Goal: Task Accomplishment & Management: Complete application form

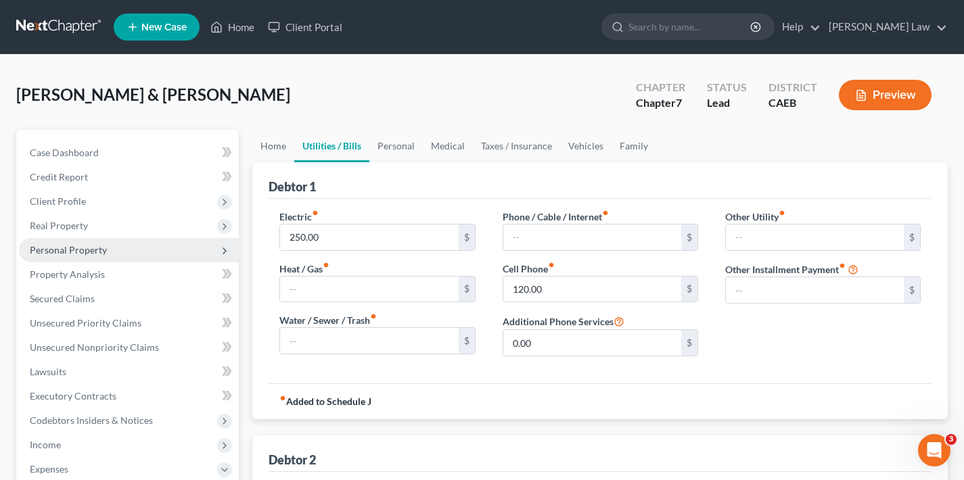
click at [95, 248] on span "Personal Property" at bounding box center [68, 250] width 77 height 12
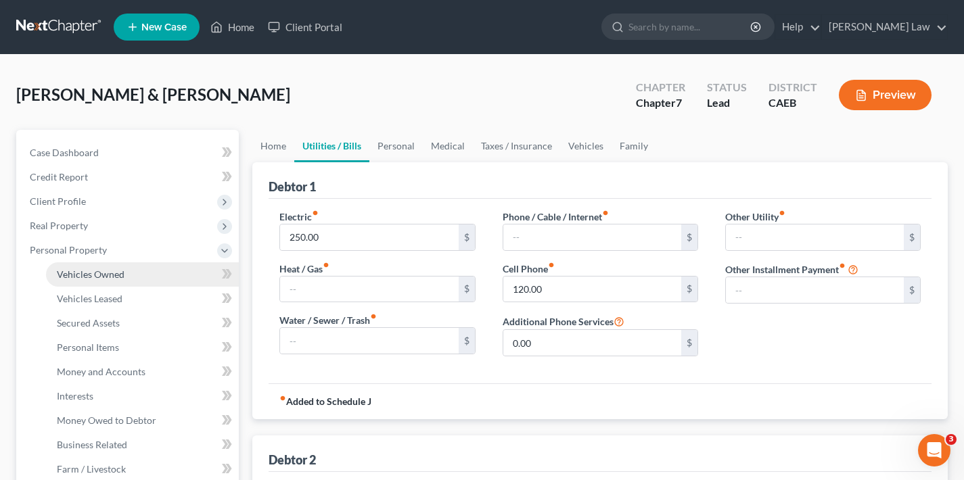
click at [104, 277] on span "Vehicles Owned" at bounding box center [91, 275] width 68 height 12
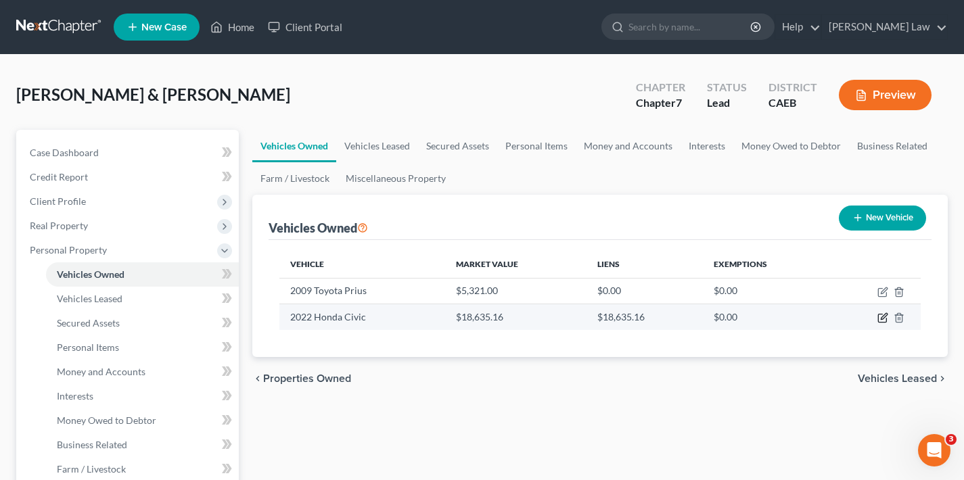
click at [879, 321] on icon "button" at bounding box center [882, 319] width 8 height 8
select select "0"
select select "4"
select select "3"
select select "0"
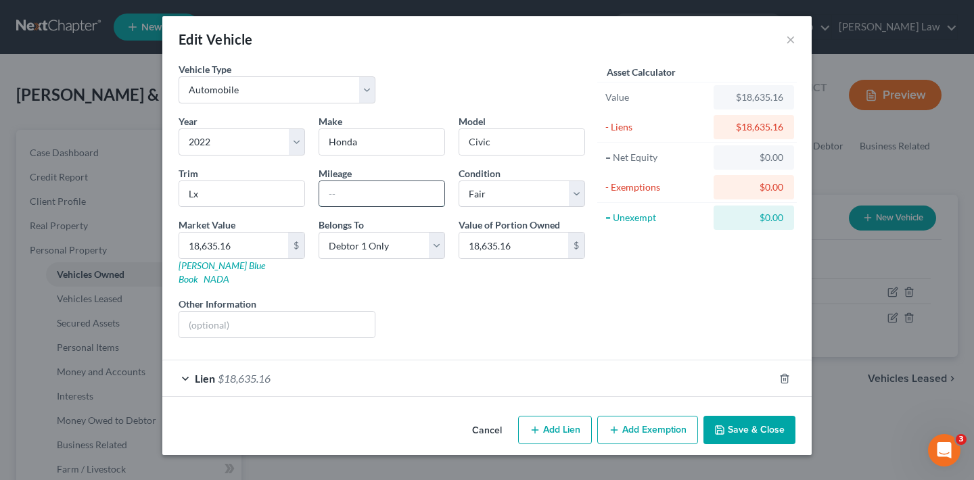
click at [382, 196] on input "text" at bounding box center [381, 194] width 125 height 26
type input "125750"
click at [186, 366] on div "Lien $18,635.16" at bounding box center [468, 379] width 612 height 36
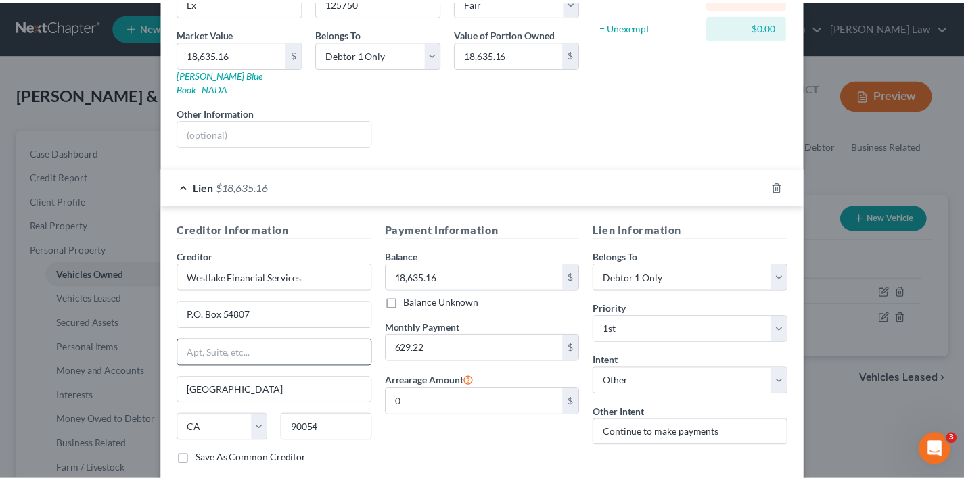
scroll to position [259, 0]
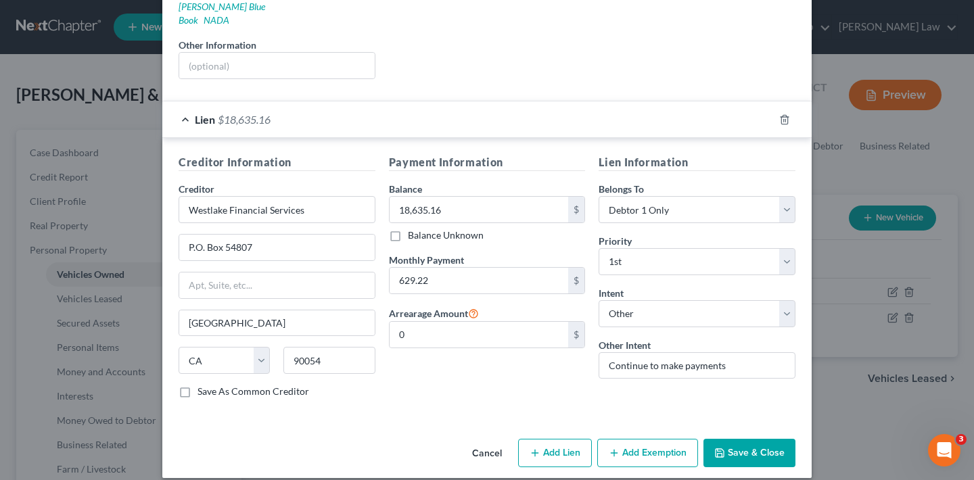
click at [765, 439] on button "Save & Close" at bounding box center [750, 453] width 92 height 28
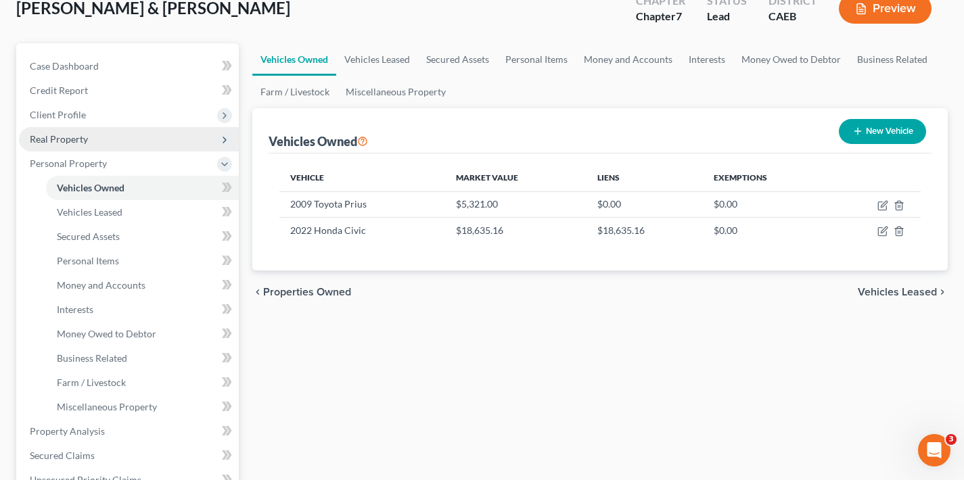
scroll to position [0, 0]
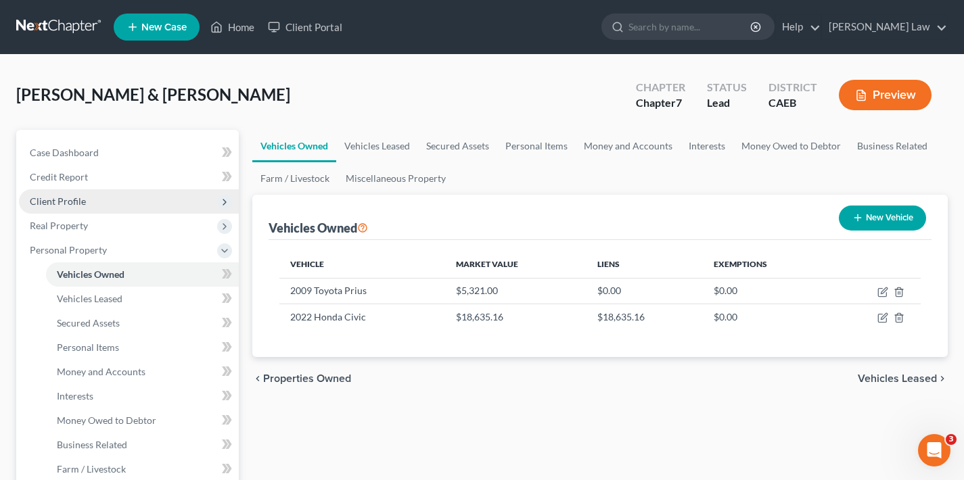
click at [85, 204] on span "Client Profile" at bounding box center [129, 201] width 220 height 24
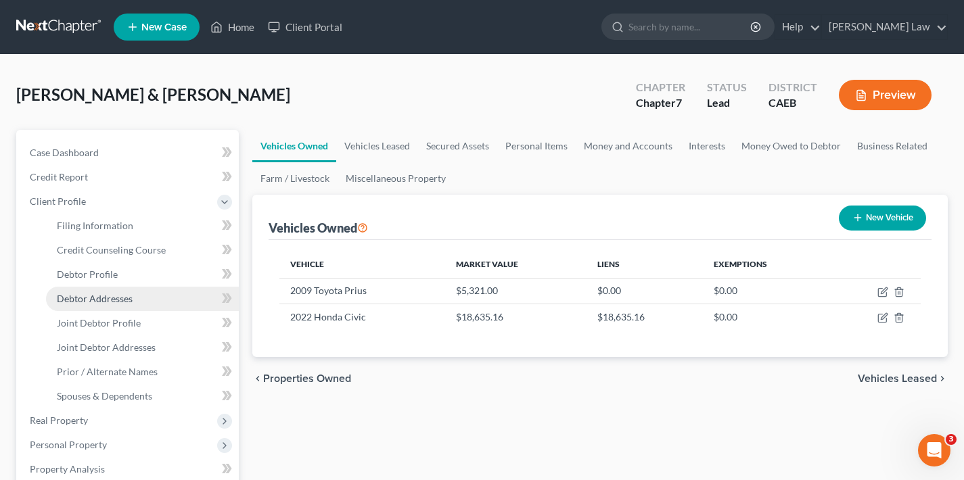
click at [104, 296] on span "Debtor Addresses" at bounding box center [95, 299] width 76 height 12
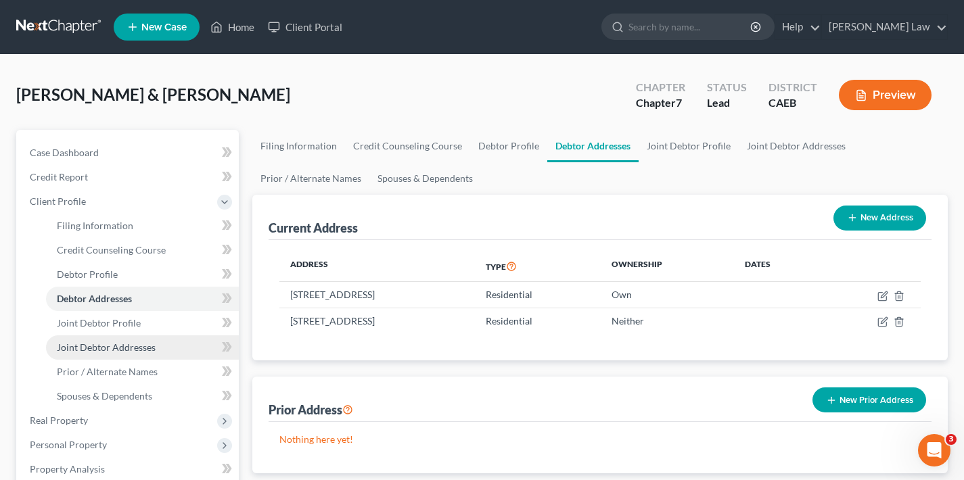
scroll to position [101, 0]
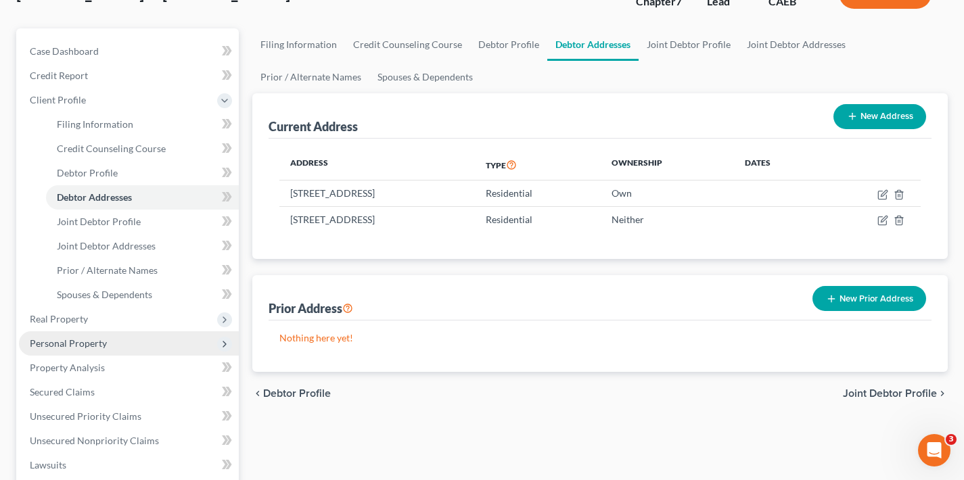
click at [116, 344] on span "Personal Property" at bounding box center [129, 344] width 220 height 24
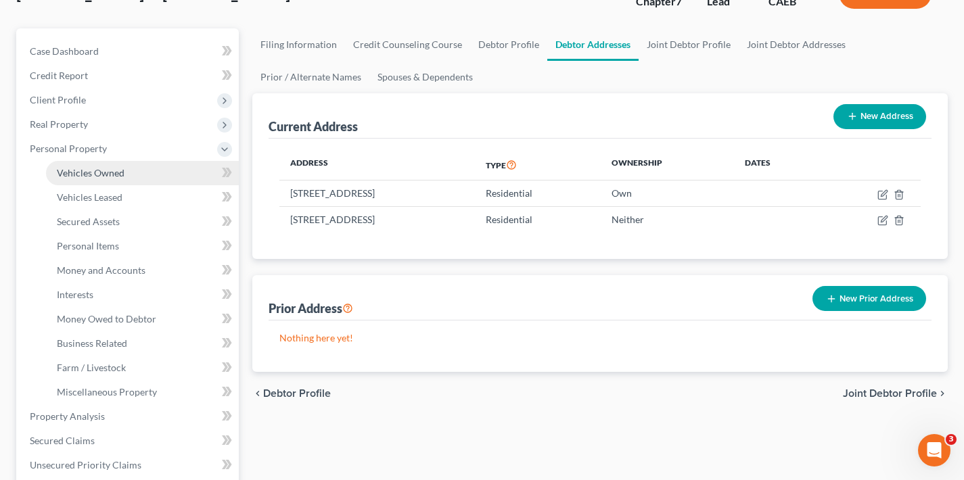
click at [136, 170] on link "Vehicles Owned" at bounding box center [142, 173] width 193 height 24
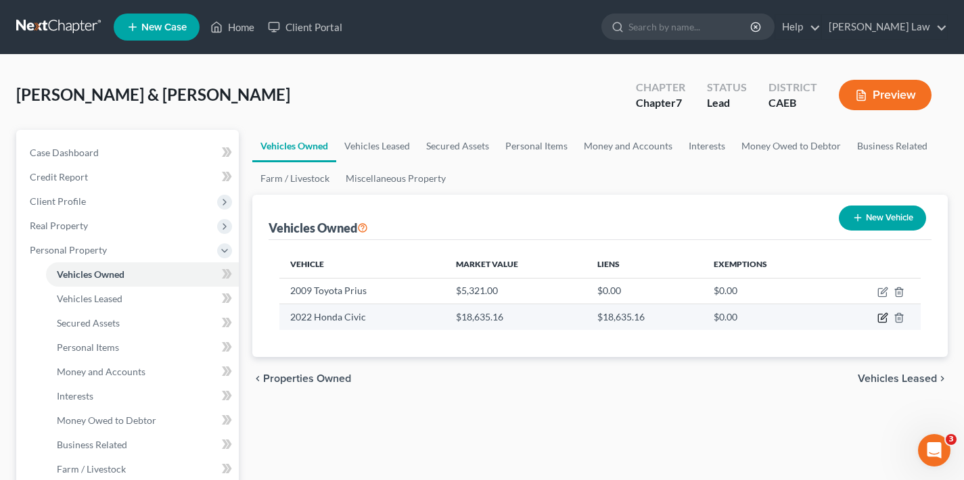
click at [884, 318] on icon "button" at bounding box center [883, 318] width 11 height 11
select select "0"
select select "4"
select select "3"
select select "0"
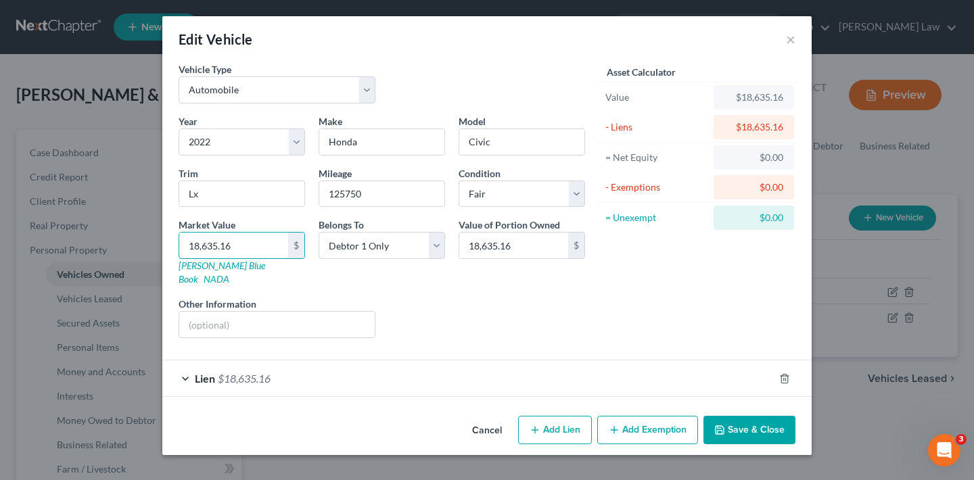
drag, startPoint x: 246, startPoint y: 243, endPoint x: 166, endPoint y: 248, distance: 80.7
click at [166, 248] on div "Vehicle Type Select Automobile Truck Trailer Watercraft Aircraft Motor Home Atv…" at bounding box center [487, 236] width 650 height 348
type input "1"
type input "1.00"
type input "12"
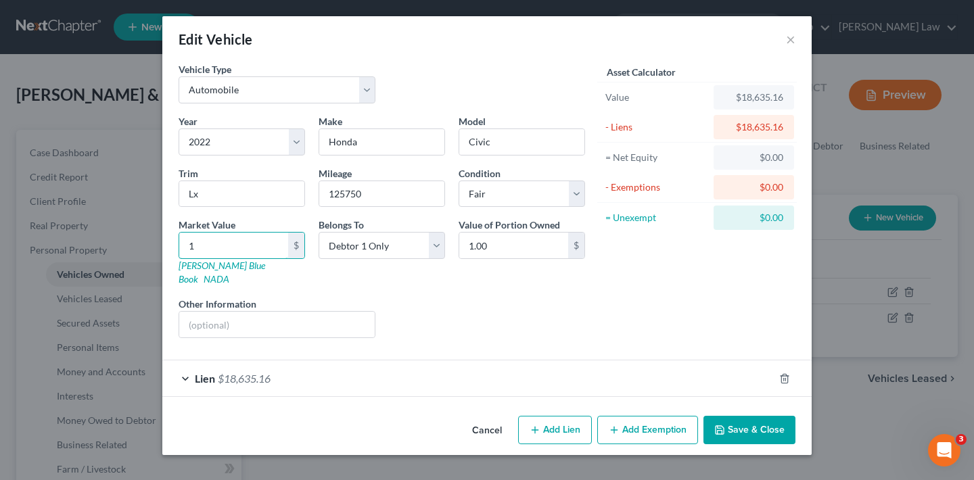
type input "12.00"
type input "120"
type input "120.00"
type input "1209"
type input "1,209.00"
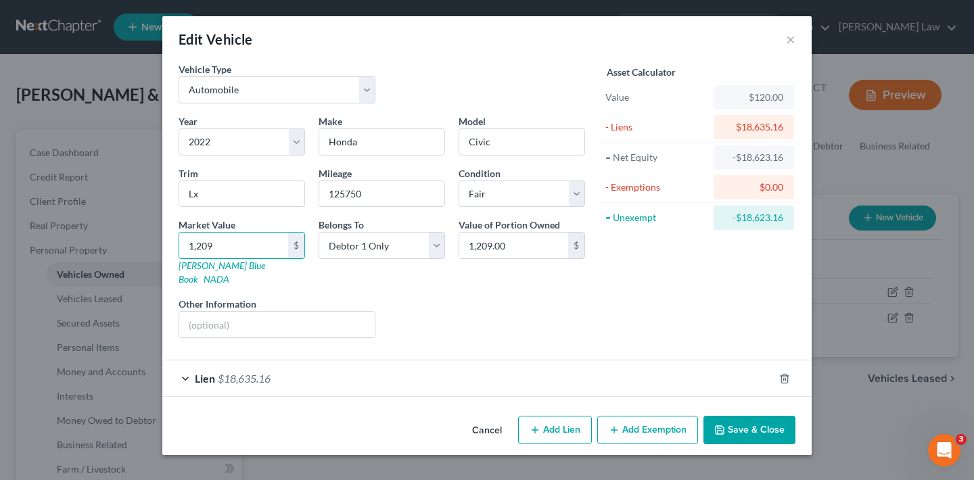
type input "1,2095"
type input "12,095.00"
type input "12,095"
click at [186, 364] on div "Lien $18,635.16" at bounding box center [468, 379] width 612 height 36
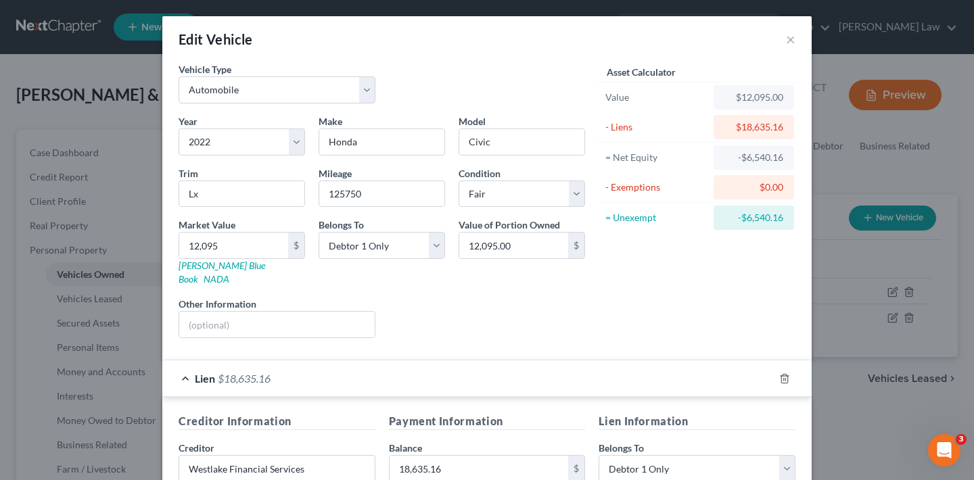
scroll to position [234, 0]
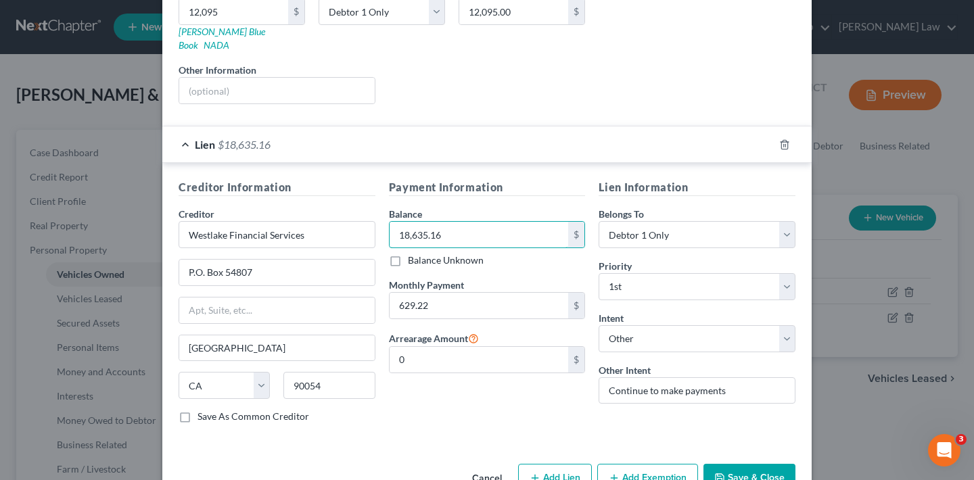
drag, startPoint x: 454, startPoint y: 223, endPoint x: 382, endPoint y: 226, distance: 72.5
click at [382, 226] on div "Payment Information Balance 18,635.16 $ Balance Unknown Balance Undetermined 18…" at bounding box center [487, 306] width 210 height 255
type input "18,784.68"
click at [493, 389] on div "Payment Information Balance 18,784.68 $ Balance Unknown Balance Undetermined 18…" at bounding box center [487, 306] width 210 height 255
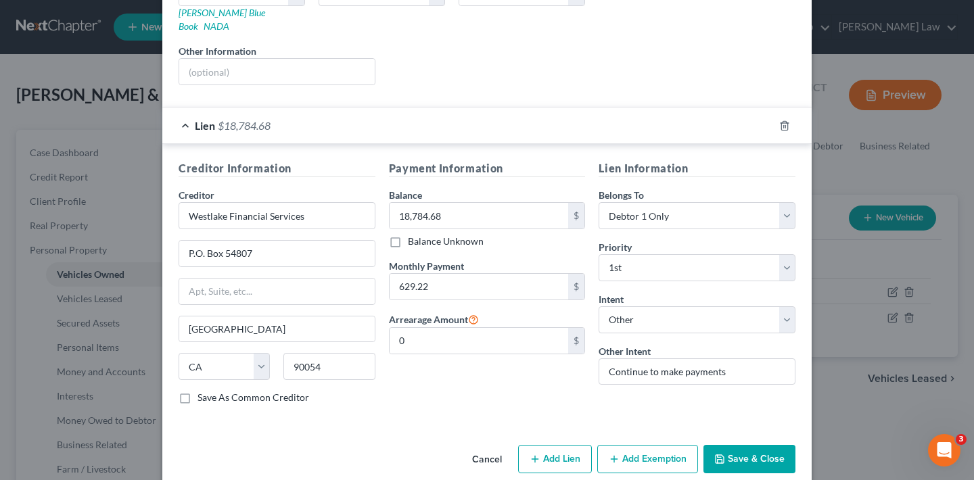
click at [760, 445] on button "Save & Close" at bounding box center [750, 459] width 92 height 28
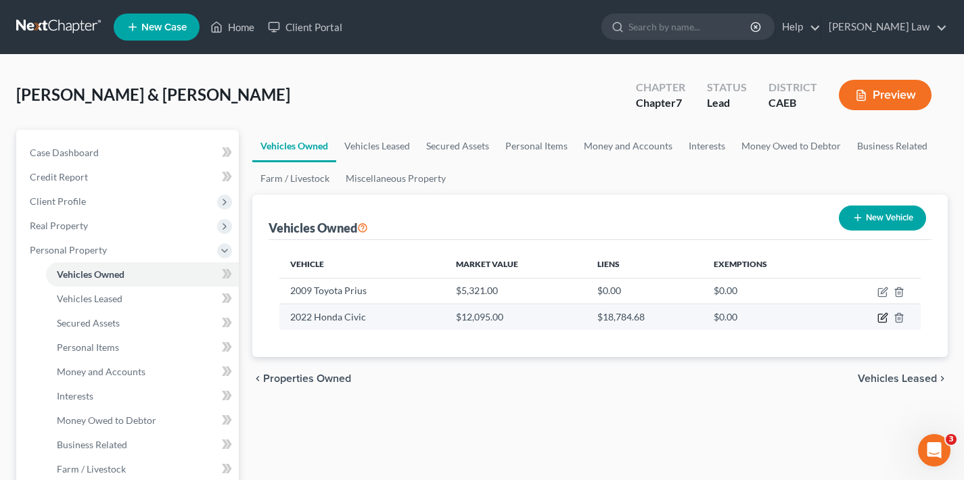
click at [884, 317] on icon "button" at bounding box center [883, 318] width 11 height 11
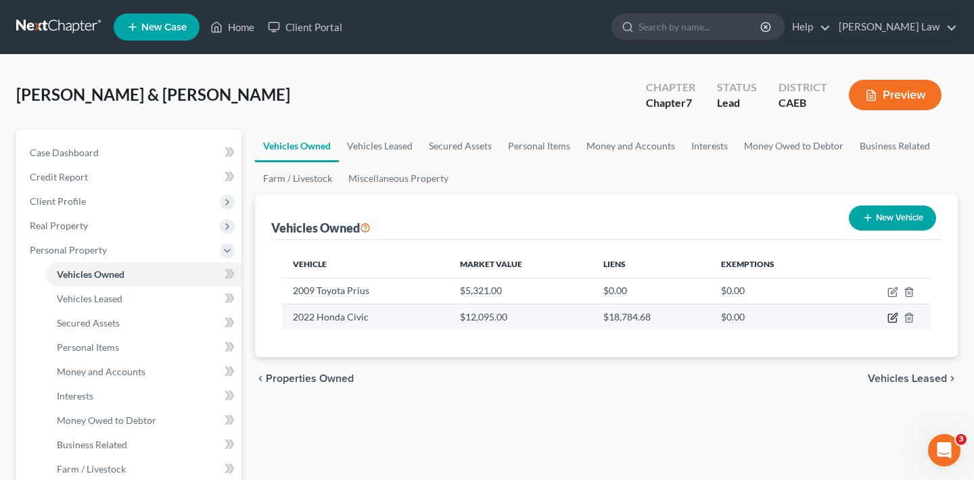
select select "0"
select select "4"
select select "3"
select select "0"
select select "4"
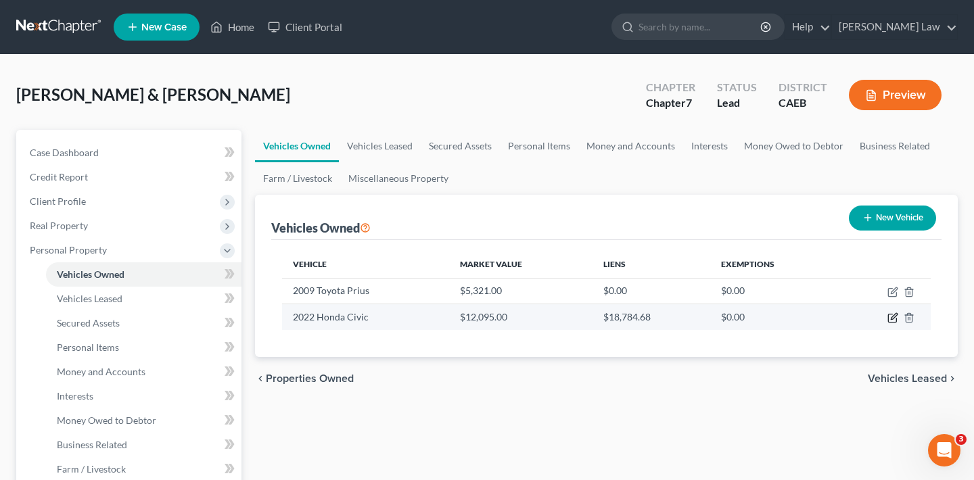
select select "0"
select select "4"
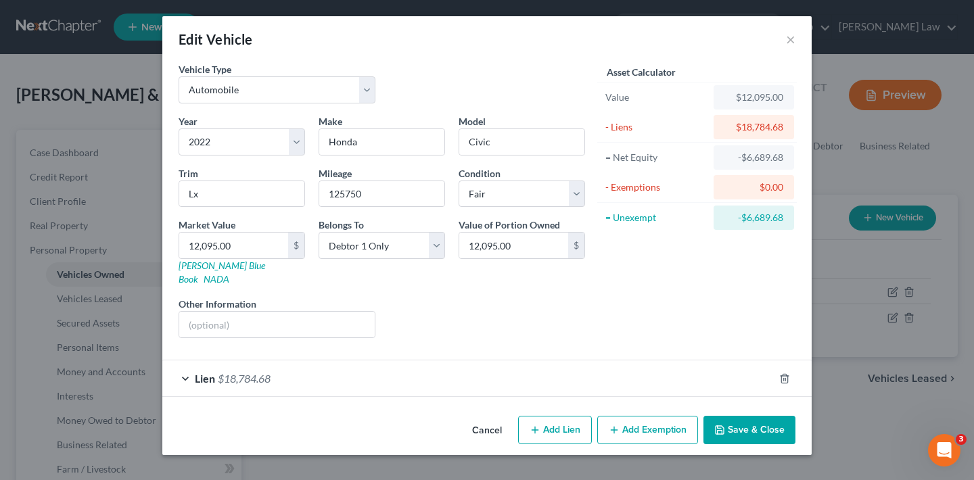
click at [186, 366] on div "Lien $18,784.68" at bounding box center [468, 379] width 612 height 36
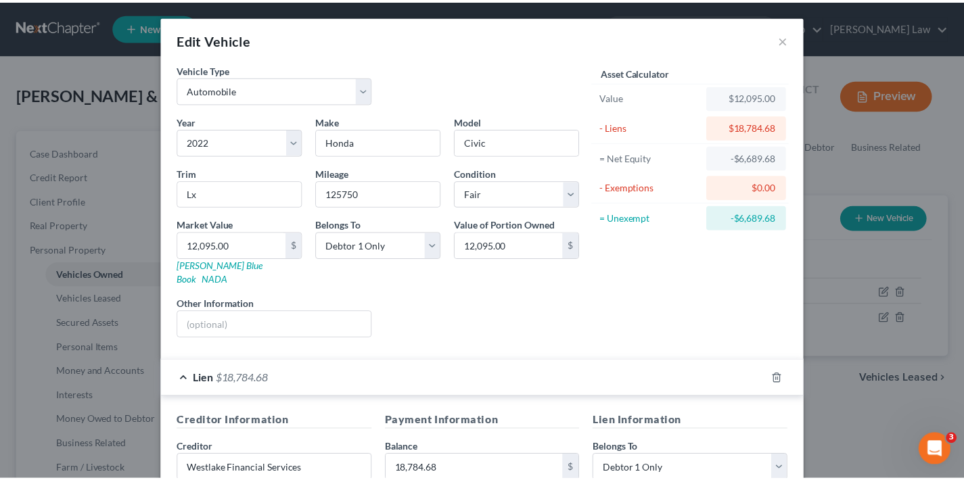
scroll to position [247, 0]
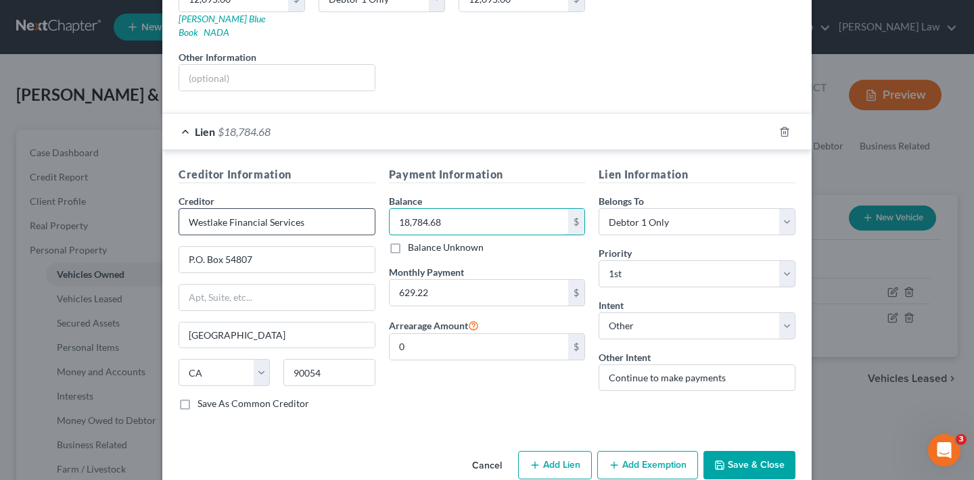
drag, startPoint x: 449, startPoint y: 212, endPoint x: 369, endPoint y: 212, distance: 79.2
click at [369, 212] on div "Creditor Information Creditor * Westlake Financial Services P.O. Box 54807 [GEO…" at bounding box center [487, 293] width 631 height 255
type input "18,635.16"
click at [474, 392] on div "Payment Information Balance 18,635.16 $ Balance Unknown Balance Undetermined 18…" at bounding box center [487, 293] width 210 height 255
click at [740, 451] on button "Save & Close" at bounding box center [750, 465] width 92 height 28
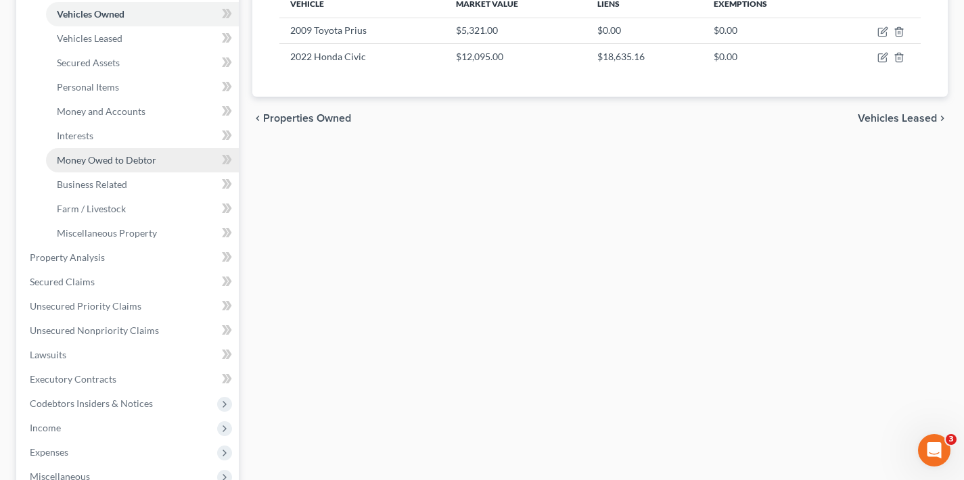
scroll to position [209, 0]
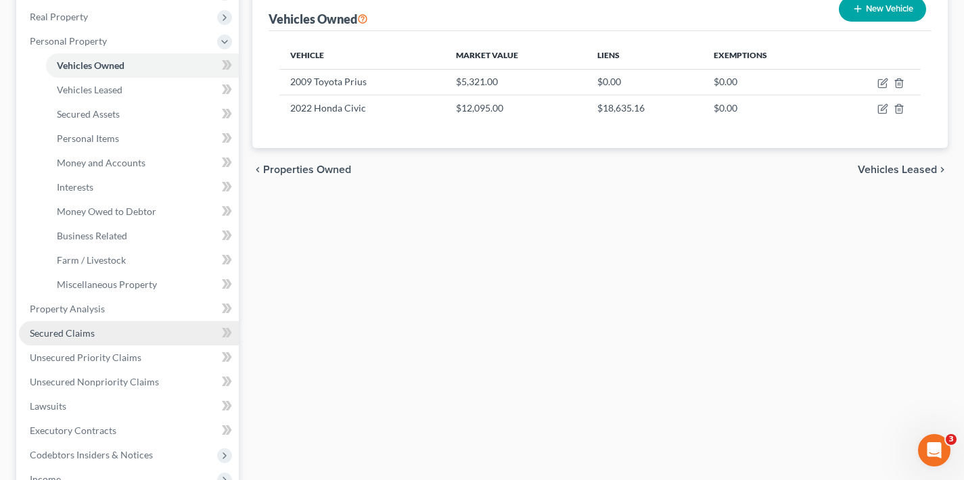
click at [93, 329] on link "Secured Claims" at bounding box center [129, 333] width 220 height 24
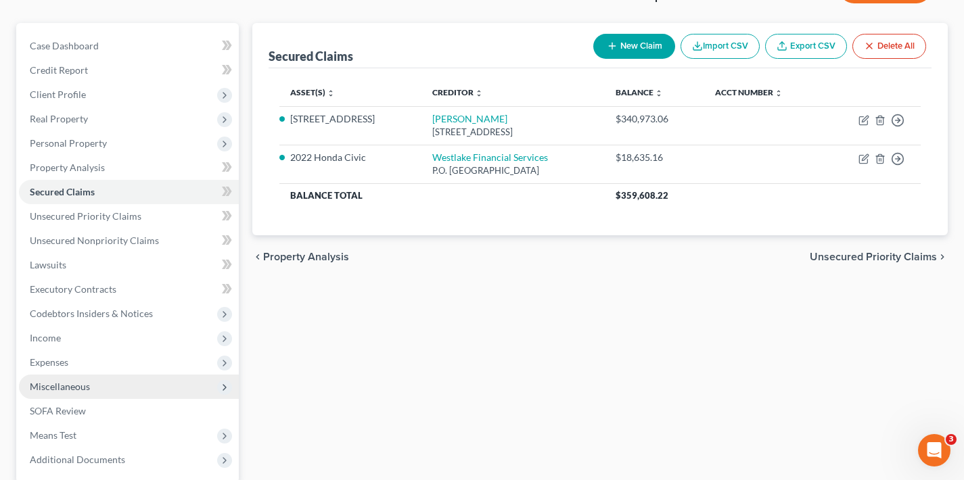
scroll to position [141, 0]
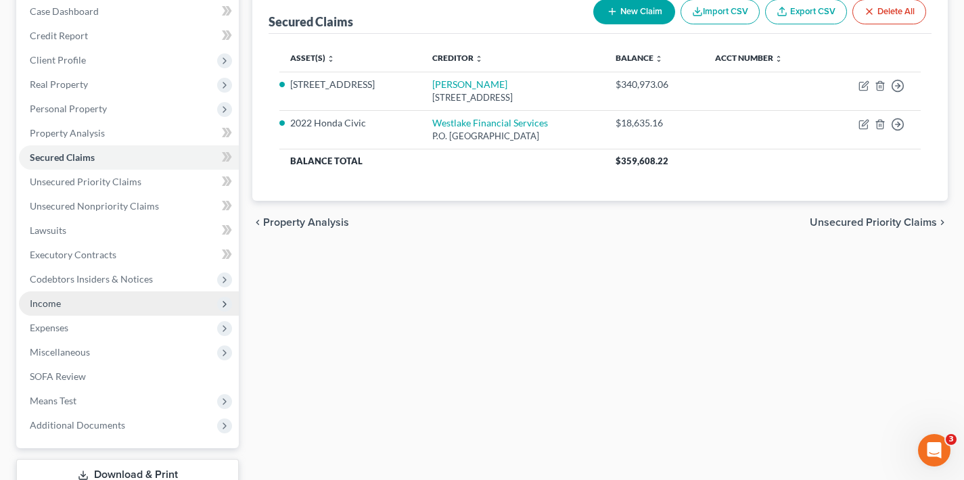
click at [129, 306] on span "Income" at bounding box center [129, 304] width 220 height 24
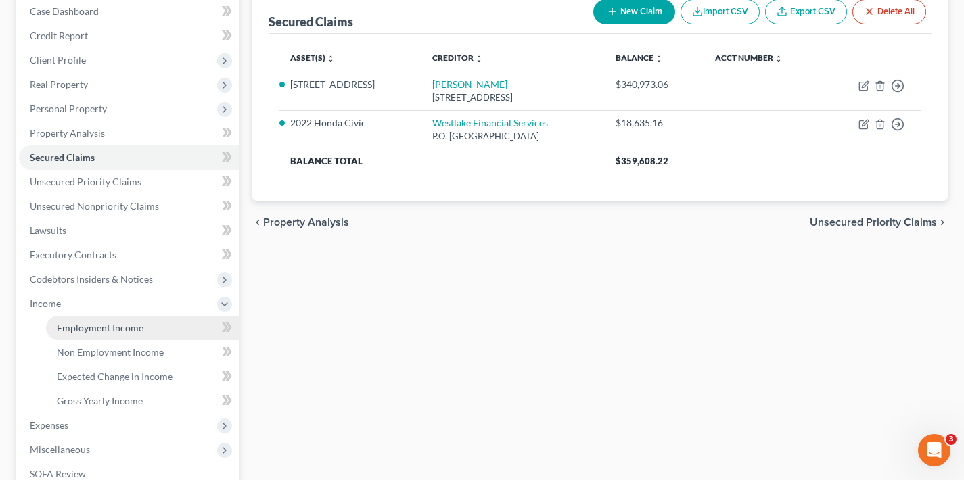
click at [129, 331] on span "Employment Income" at bounding box center [100, 328] width 87 height 12
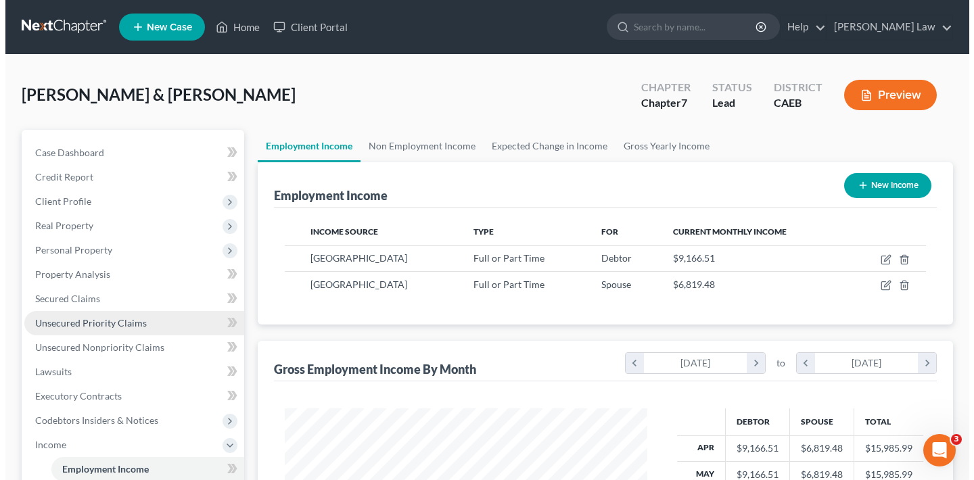
scroll to position [242, 390]
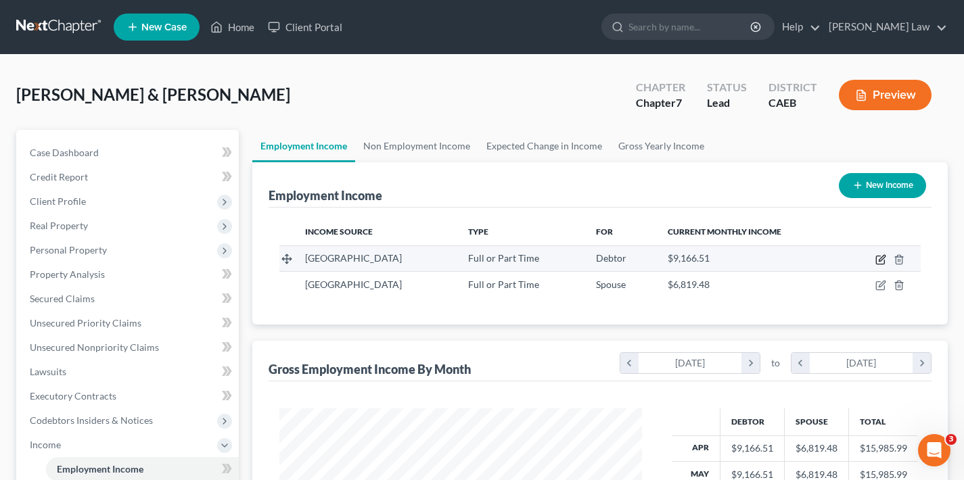
click at [880, 256] on icon "button" at bounding box center [881, 259] width 11 height 11
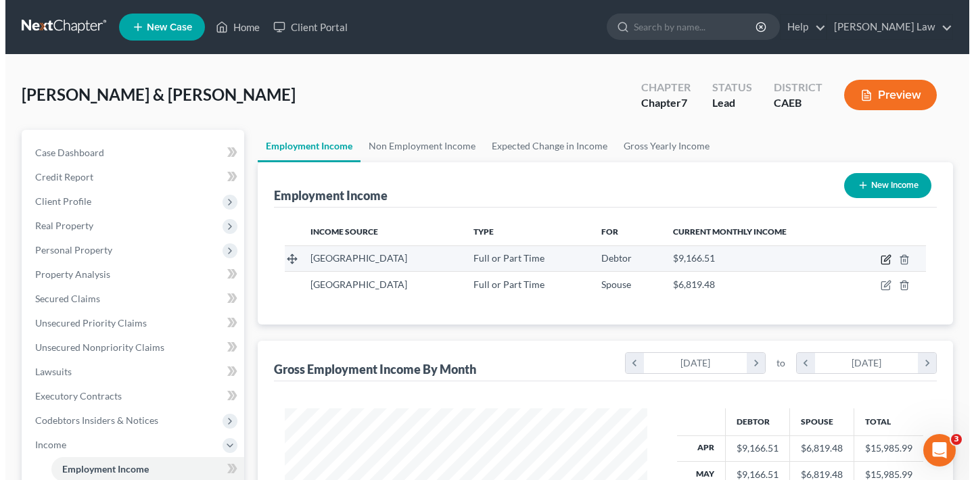
scroll to position [676348, 676196]
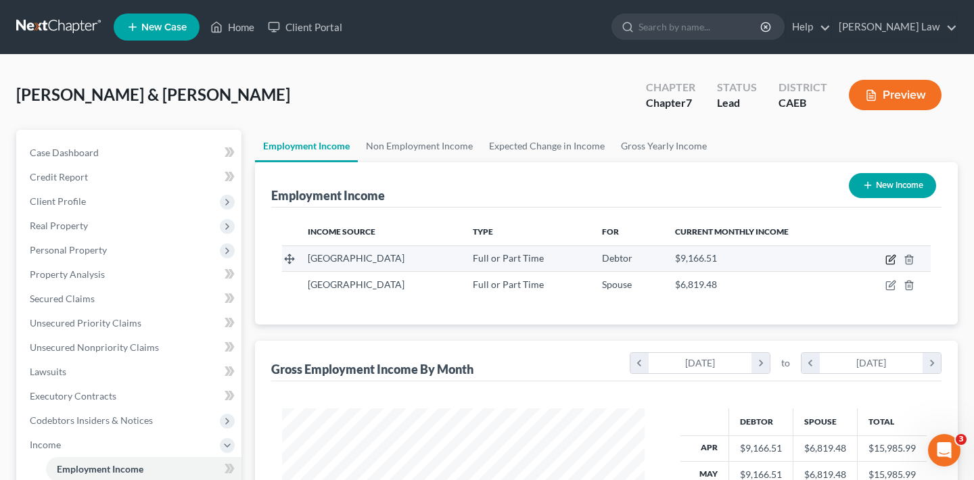
select select "0"
select select "4"
select select "0"
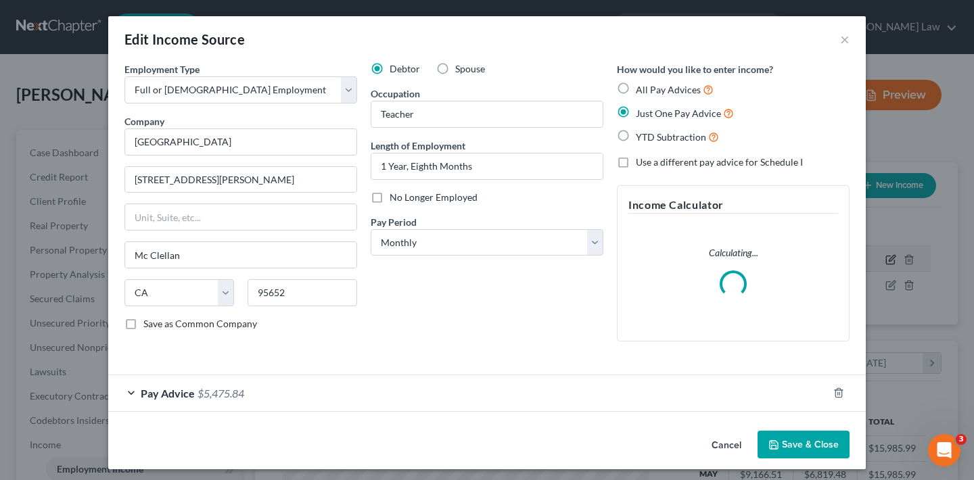
scroll to position [242, 394]
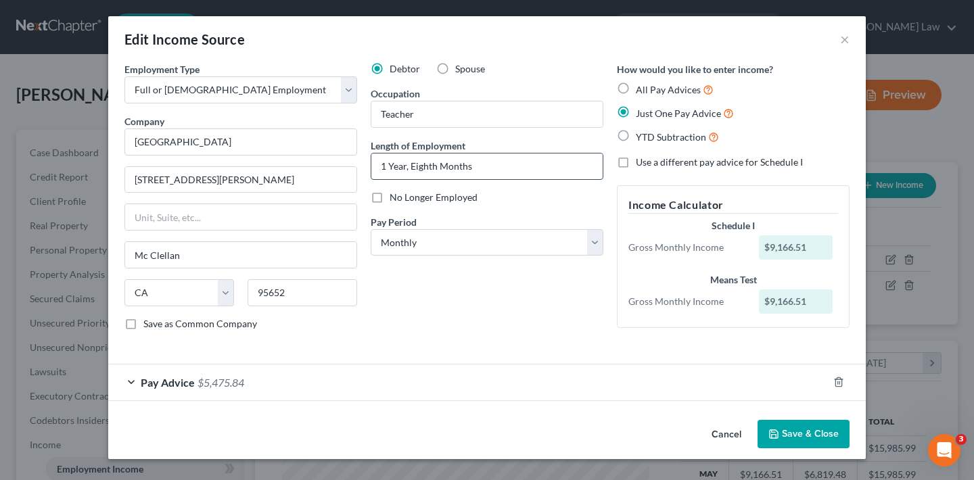
drag, startPoint x: 436, startPoint y: 166, endPoint x: 412, endPoint y: 166, distance: 23.7
click at [412, 166] on input "1 Year, Eighth Months" at bounding box center [486, 167] width 231 height 26
type input "1 Year, 10 Months"
click at [136, 384] on div "Pay Advice $5,475.84" at bounding box center [468, 383] width 720 height 36
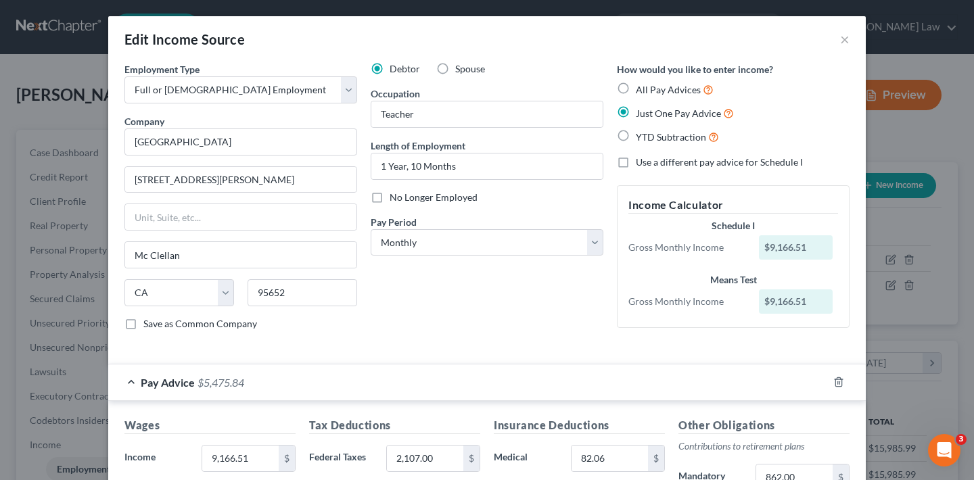
scroll to position [267, 0]
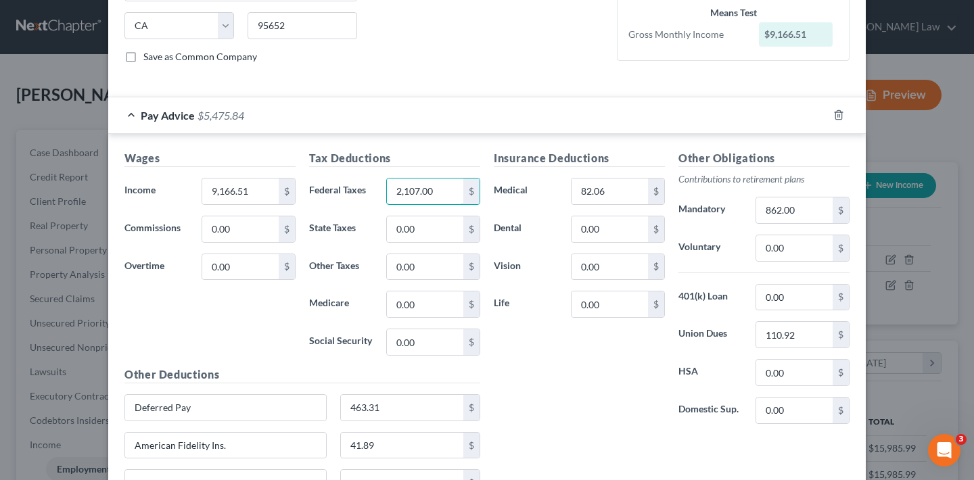
drag, startPoint x: 438, startPoint y: 191, endPoint x: 376, endPoint y: 191, distance: 62.2
click at [380, 191] on div "2,107.00 $" at bounding box center [434, 191] width 108 height 27
type input "1,238.80"
drag, startPoint x: 803, startPoint y: 336, endPoint x: 750, endPoint y: 336, distance: 53.5
click at [750, 336] on div "110.92 $" at bounding box center [803, 334] width 108 height 27
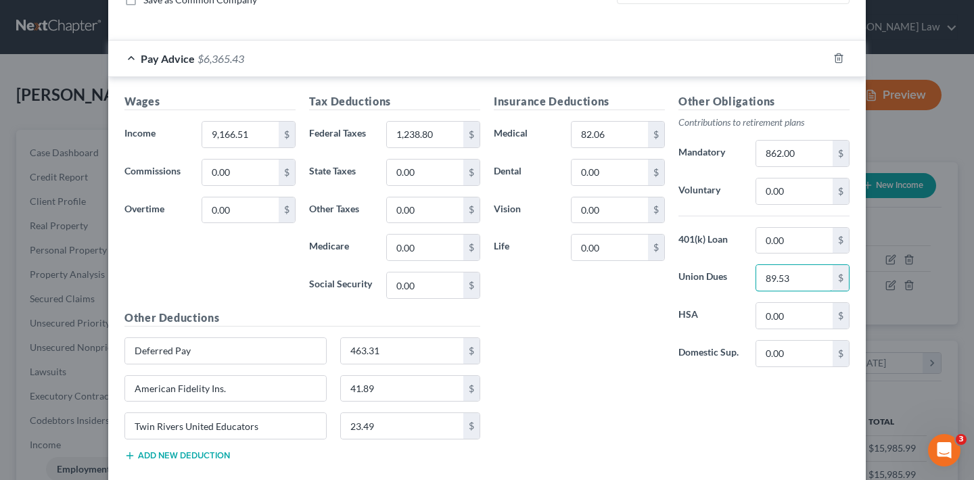
scroll to position [366, 0]
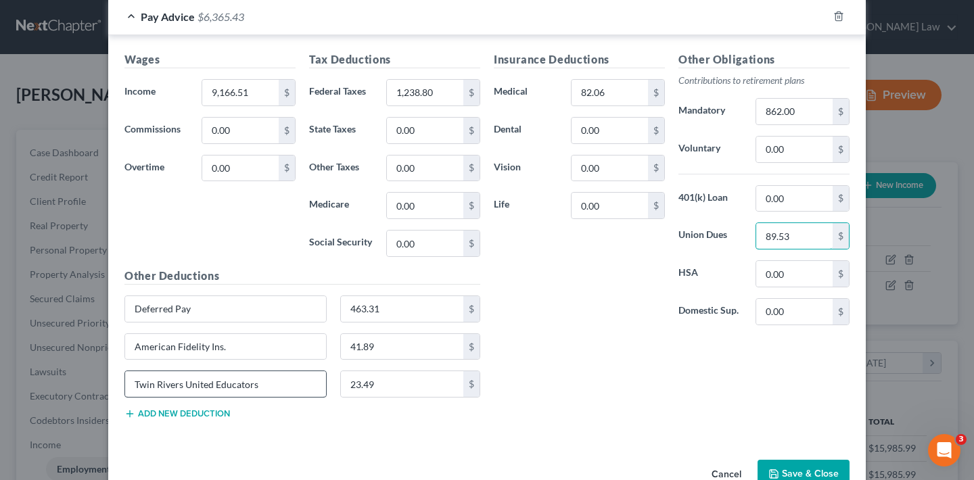
type input "89.53"
drag, startPoint x: 252, startPoint y: 388, endPoint x: 104, endPoint y: 389, distance: 148.2
drag, startPoint x: 211, startPoint y: 378, endPoint x: 97, endPoint y: 384, distance: 114.5
click at [97, 384] on div "Edit Income Source × Employment Type * Select Full or [DEMOGRAPHIC_DATA] Employ…" at bounding box center [487, 240] width 974 height 480
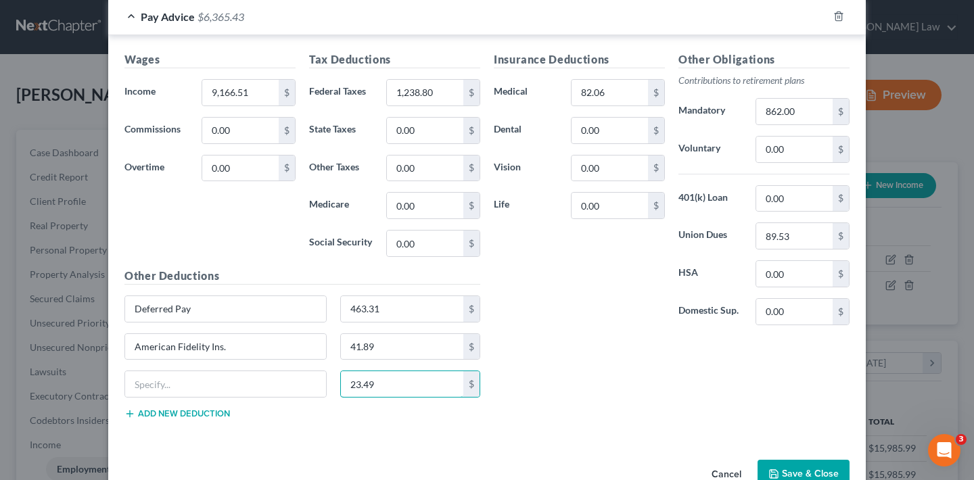
drag, startPoint x: 356, startPoint y: 386, endPoint x: 329, endPoint y: 387, distance: 26.4
click at [334, 387] on div "23.49 $" at bounding box center [411, 384] width 154 height 27
click at [454, 438] on div "Wages Income * 9,166.51 $ Commissions 0.00 $ Overtime 0.00 $ Tax Deductions Fed…" at bounding box center [487, 238] width 758 height 406
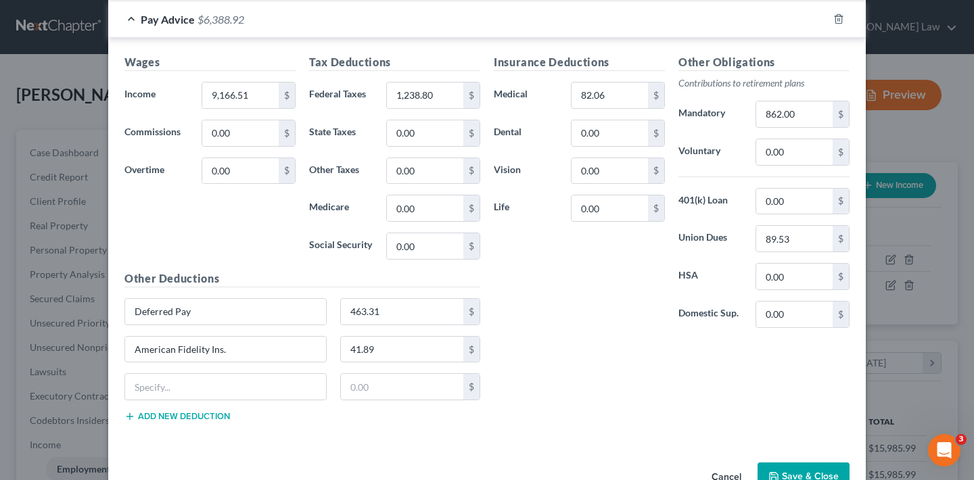
scroll to position [361, 0]
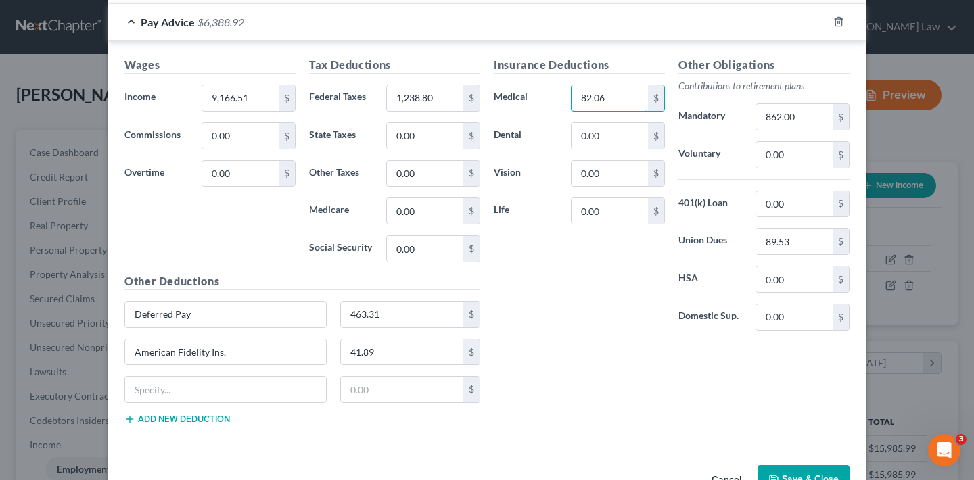
drag, startPoint x: 610, startPoint y: 96, endPoint x: 555, endPoint y: 96, distance: 55.5
click at [555, 96] on div "Medical 82.06 $" at bounding box center [579, 98] width 185 height 27
type input "13.68"
click at [566, 281] on div "Insurance Deductions Medical 13.68 $ Dental 0.00 $ Vision 0.00 $ Life 0.00 $" at bounding box center [579, 199] width 185 height 285
drag, startPoint x: 802, startPoint y: 116, endPoint x: 743, endPoint y: 116, distance: 59.5
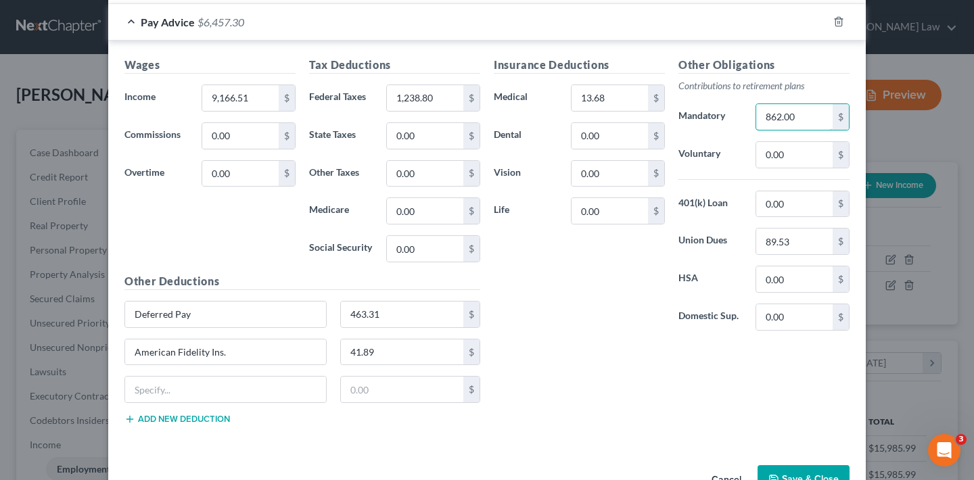
click at [749, 116] on div "862.00 $" at bounding box center [803, 117] width 108 height 27
type input "832.62"
click at [603, 310] on div "Insurance Deductions Medical 13.68 $ Dental 0.00 $ Vision 0.00 $ Life 0.00 $" at bounding box center [579, 199] width 185 height 285
drag, startPoint x: 376, startPoint y: 355, endPoint x: 326, endPoint y: 355, distance: 49.4
click at [326, 355] on div "American Fidelity Ins. 41.89 $" at bounding box center [302, 358] width 369 height 38
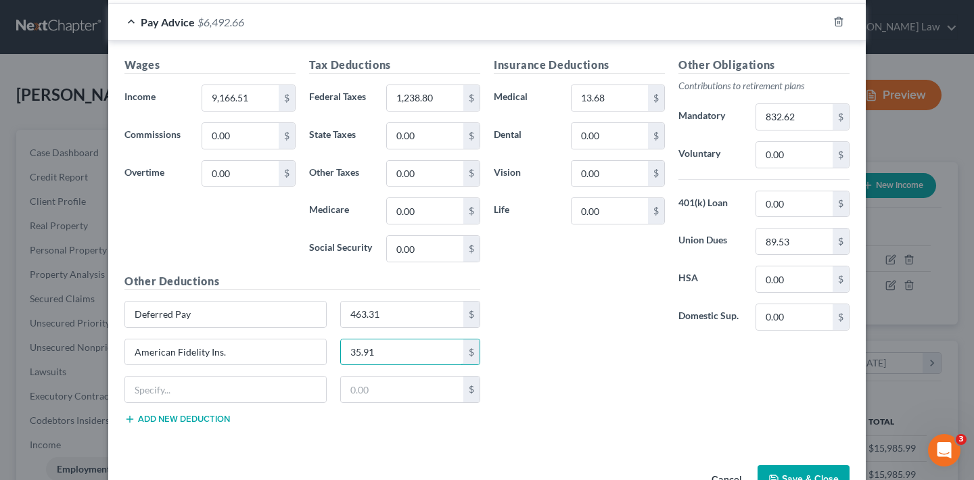
type input "35.91"
click at [597, 373] on div "Insurance Deductions Medical 13.68 $ Dental 0.00 $ Vision 0.00 $ Life 0.00 $ Ot…" at bounding box center [671, 246] width 369 height 379
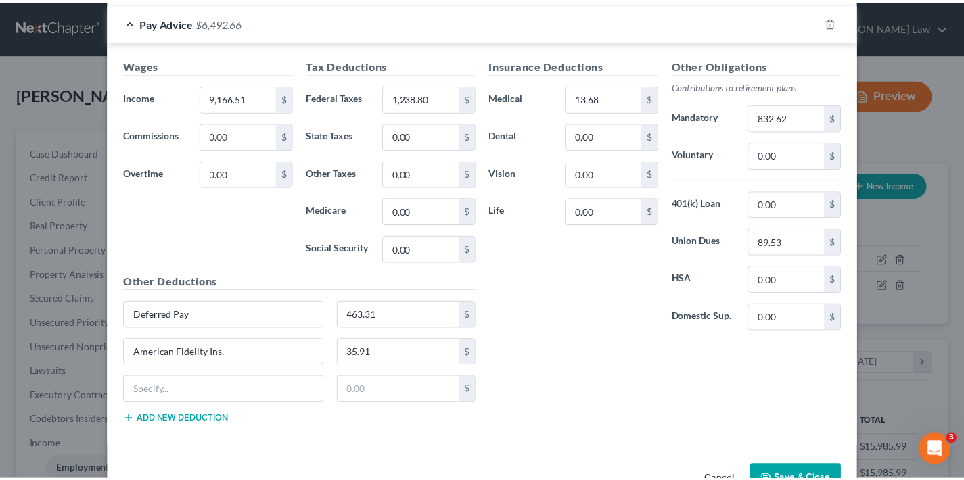
scroll to position [401, 0]
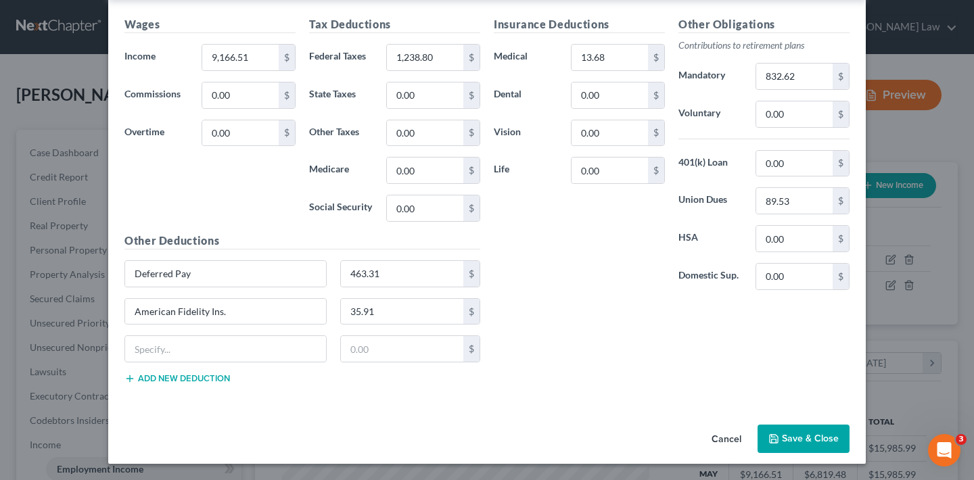
click at [809, 434] on button "Save & Close" at bounding box center [804, 439] width 92 height 28
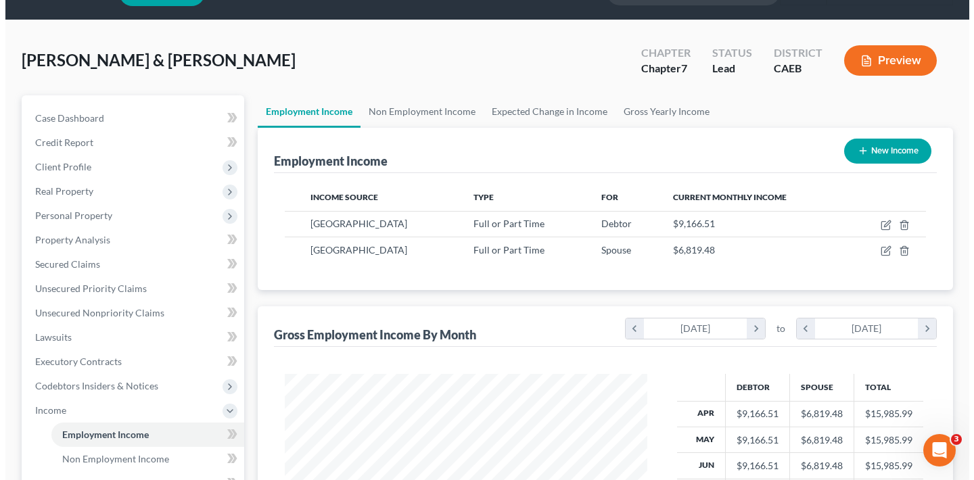
scroll to position [64, 0]
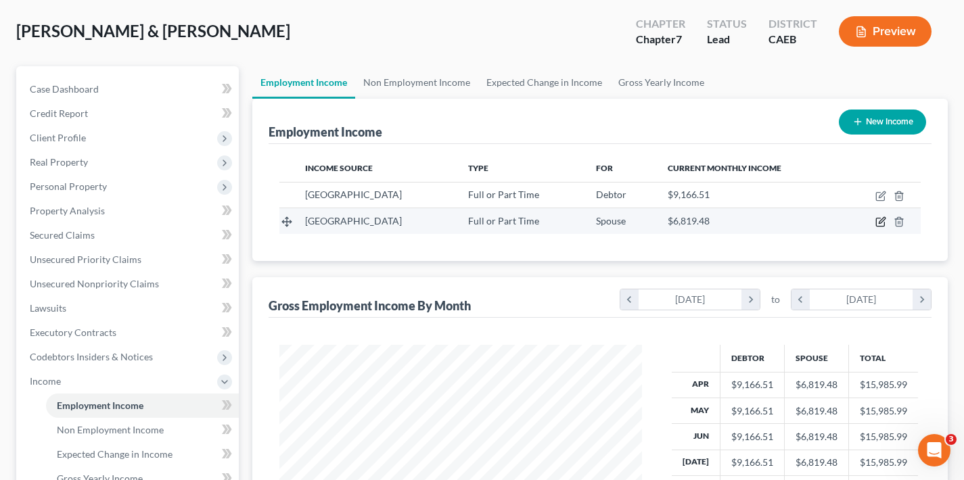
click at [882, 221] on icon "button" at bounding box center [881, 222] width 11 height 11
select select "0"
select select "4"
select select "0"
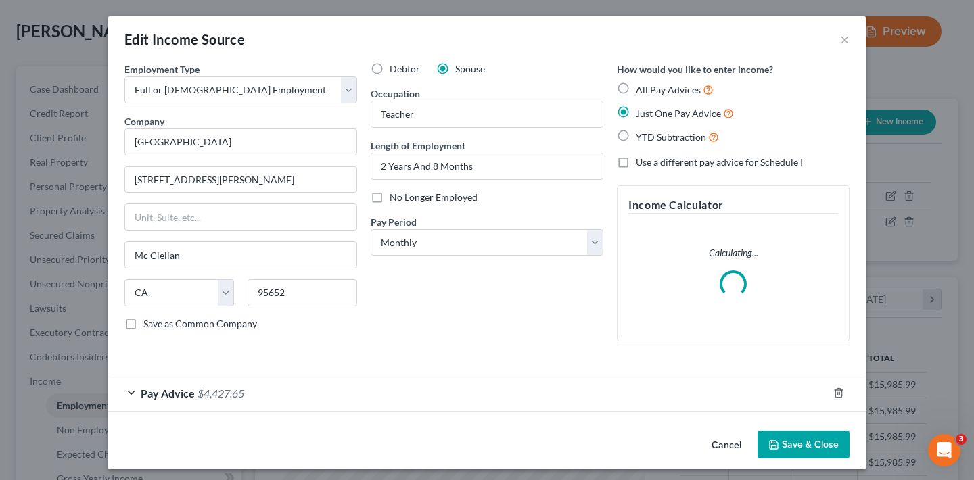
scroll to position [242, 394]
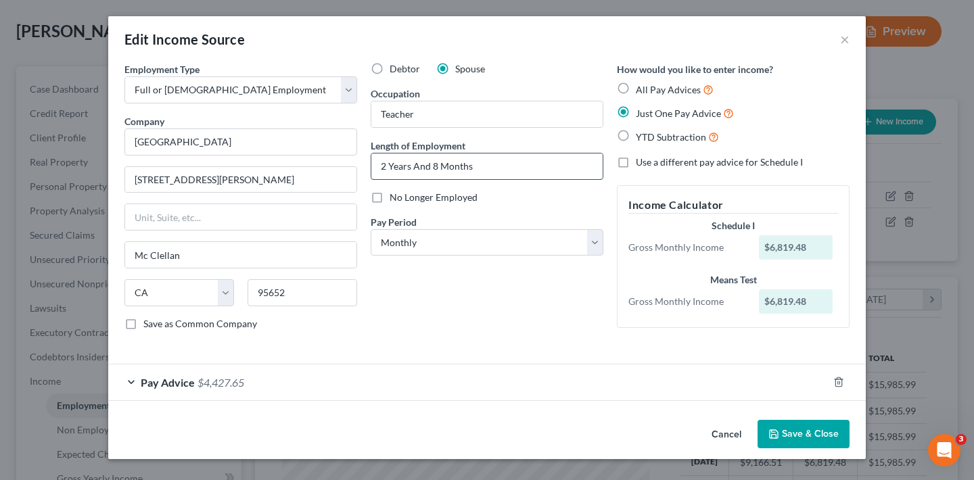
click at [436, 167] on input "2 Years And 8 Months" at bounding box center [486, 167] width 231 height 26
type input "2 Years And 10 Months"
click at [132, 382] on div "Pay Advice $4,427.65" at bounding box center [468, 383] width 720 height 36
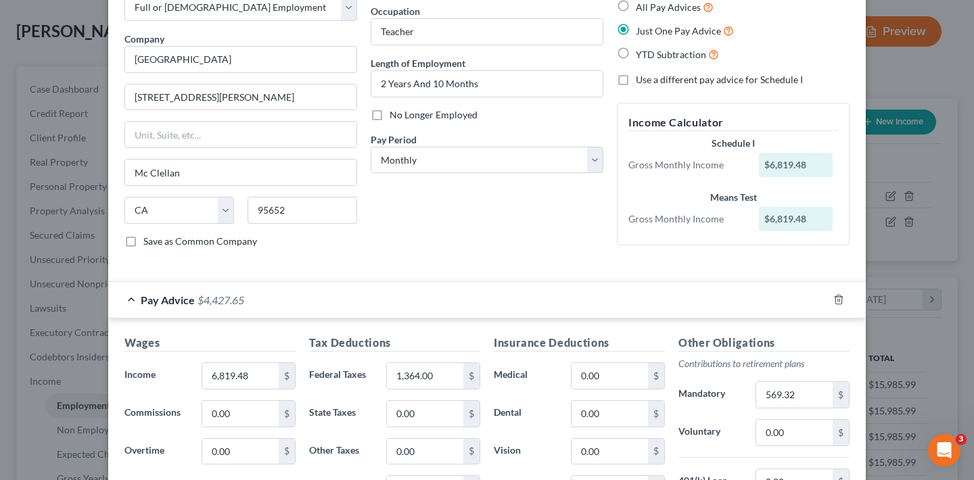
scroll to position [321, 0]
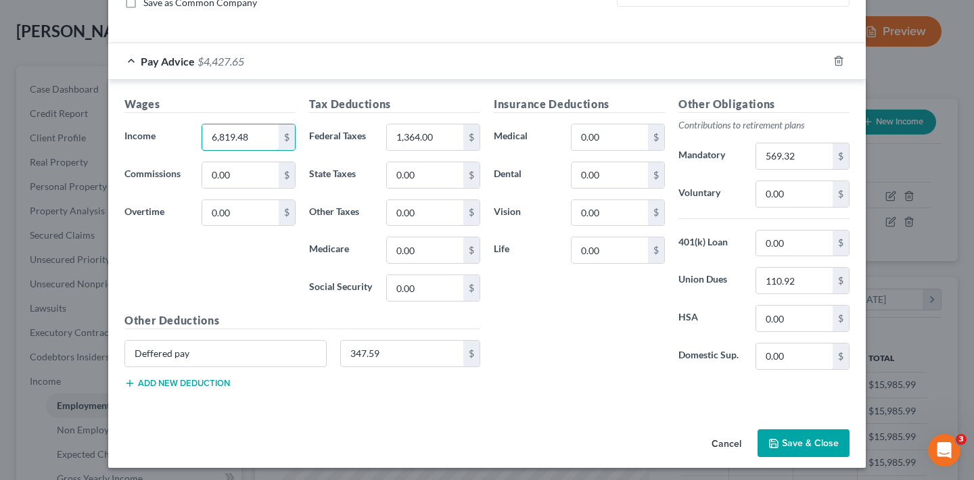
drag, startPoint x: 254, startPoint y: 137, endPoint x: 185, endPoint y: 139, distance: 68.3
click at [185, 139] on div "Income * 6,819.48 $" at bounding box center [210, 137] width 185 height 27
type input "6,849.09"
drag, startPoint x: 443, startPoint y: 137, endPoint x: 380, endPoint y: 137, distance: 63.6
click at [380, 137] on div "1,364.00 $" at bounding box center [434, 137] width 108 height 27
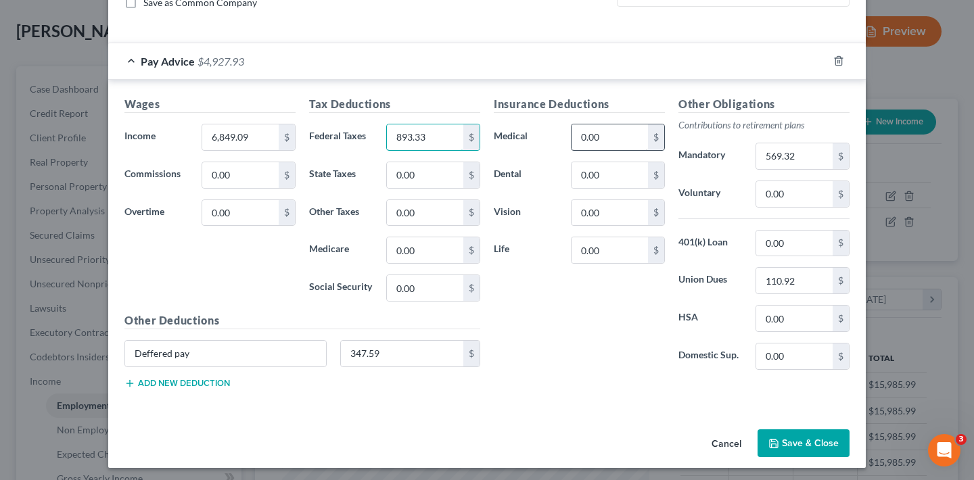
type input "893.33"
drag, startPoint x: 599, startPoint y: 136, endPoint x: 553, endPoint y: 137, distance: 45.4
click at [553, 137] on div "Medical 0.00 $" at bounding box center [579, 137] width 185 height 27
type input "95.05"
drag, startPoint x: 796, startPoint y: 156, endPoint x: 746, endPoint y: 158, distance: 50.1
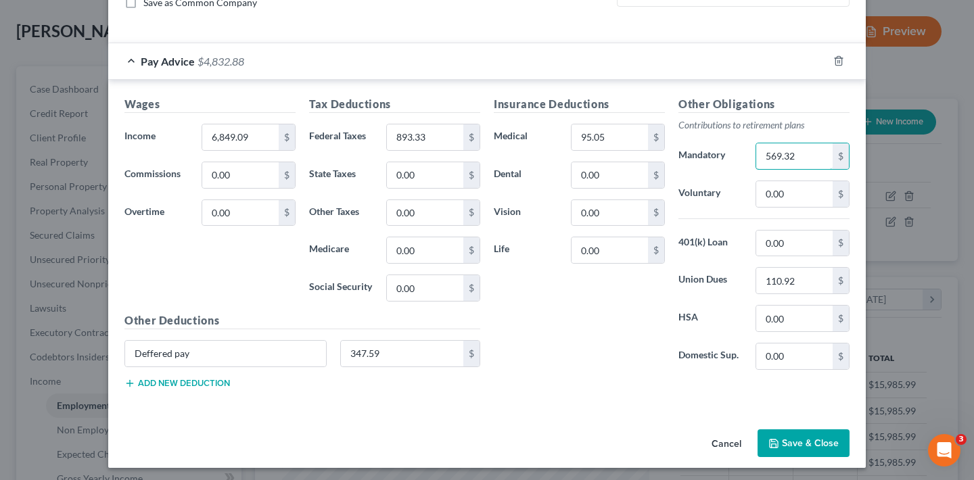
click at [749, 158] on div "569.32 $" at bounding box center [803, 156] width 108 height 27
type input "577.08"
drag, startPoint x: 794, startPoint y: 279, endPoint x: 754, endPoint y: 281, distance: 39.3
click at [756, 281] on input "110.92" at bounding box center [794, 281] width 76 height 26
type input "89.53"
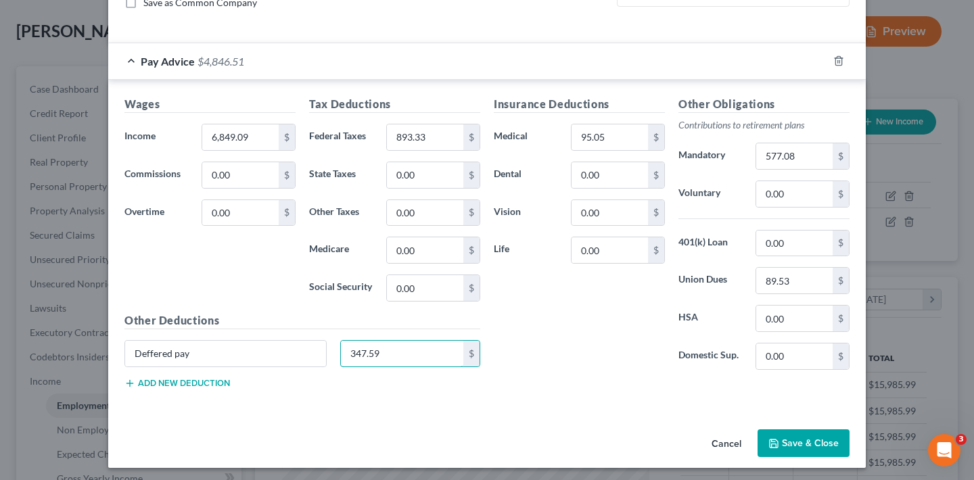
drag, startPoint x: 382, startPoint y: 355, endPoint x: 334, endPoint y: 356, distance: 48.7
click at [334, 356] on div "347.59 $" at bounding box center [411, 353] width 154 height 27
type input "343.40"
click at [609, 361] on div "Insurance Deductions Medical 95.05 $ Dental 0.00 $ Vision 0.00 $ Life 0.00 $" at bounding box center [579, 238] width 185 height 285
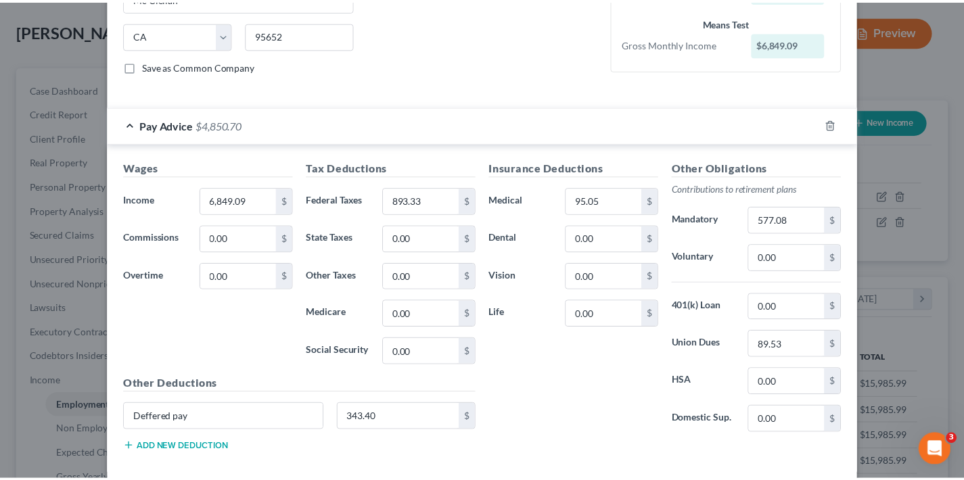
scroll to position [325, 0]
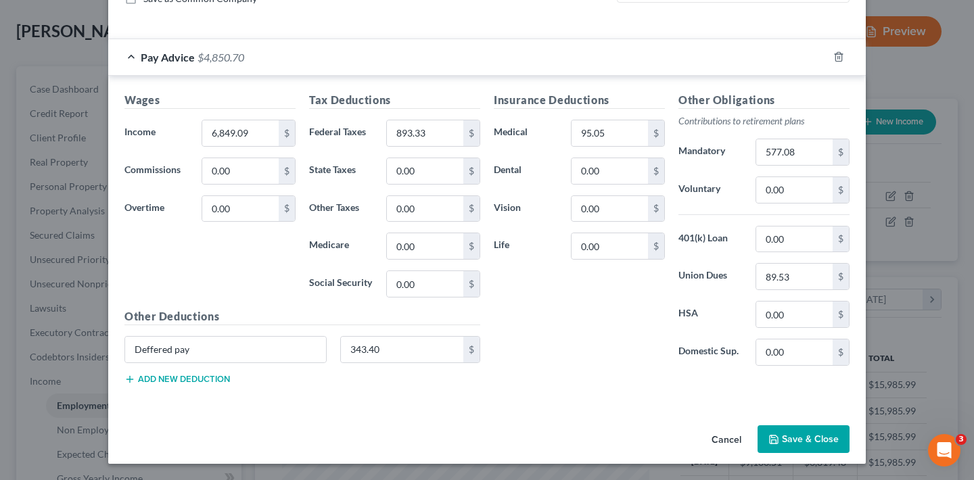
click at [797, 434] on button "Save & Close" at bounding box center [804, 440] width 92 height 28
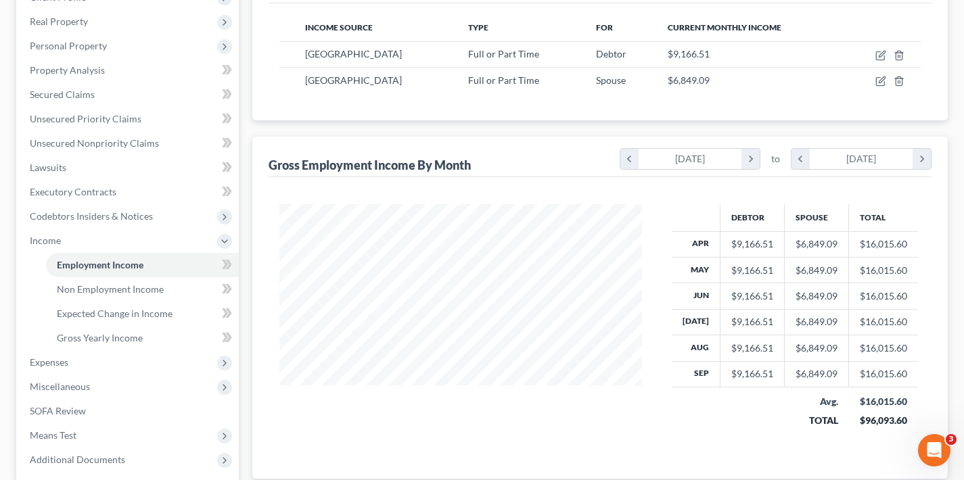
scroll to position [336, 0]
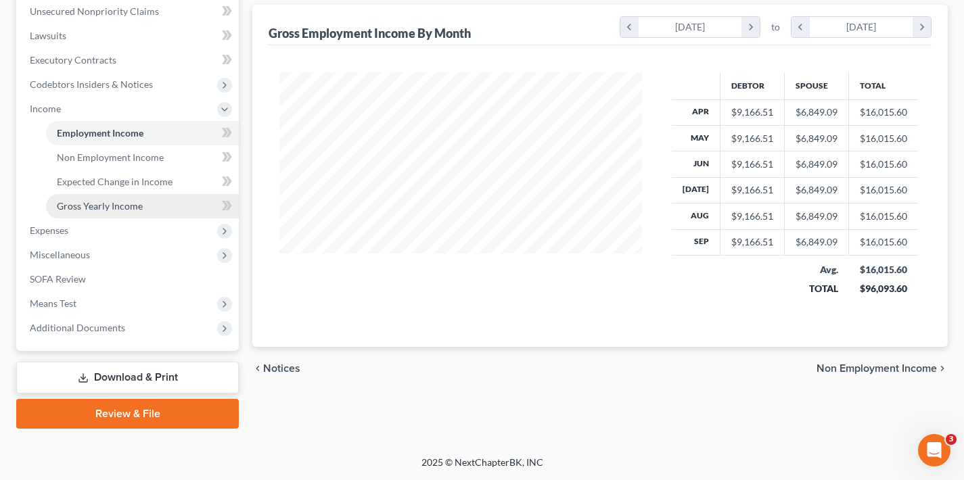
click at [142, 206] on link "Gross Yearly Income" at bounding box center [142, 206] width 193 height 24
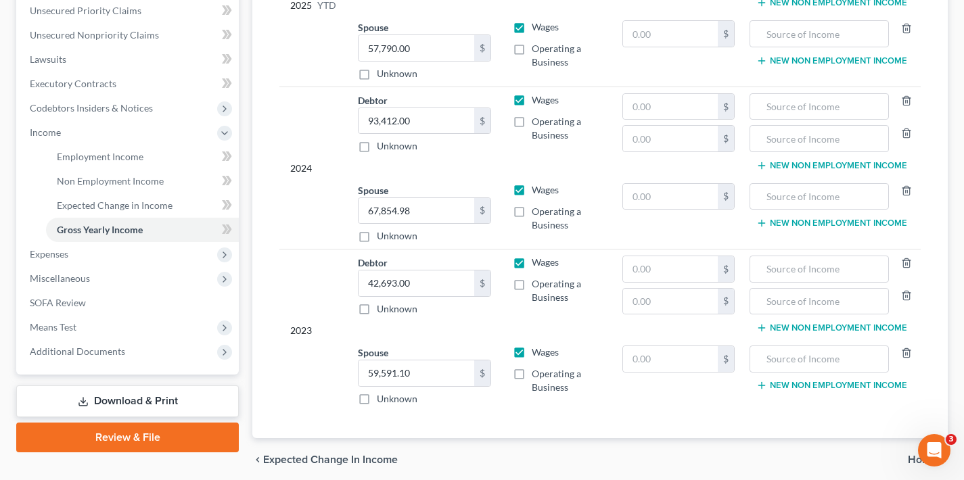
scroll to position [365, 0]
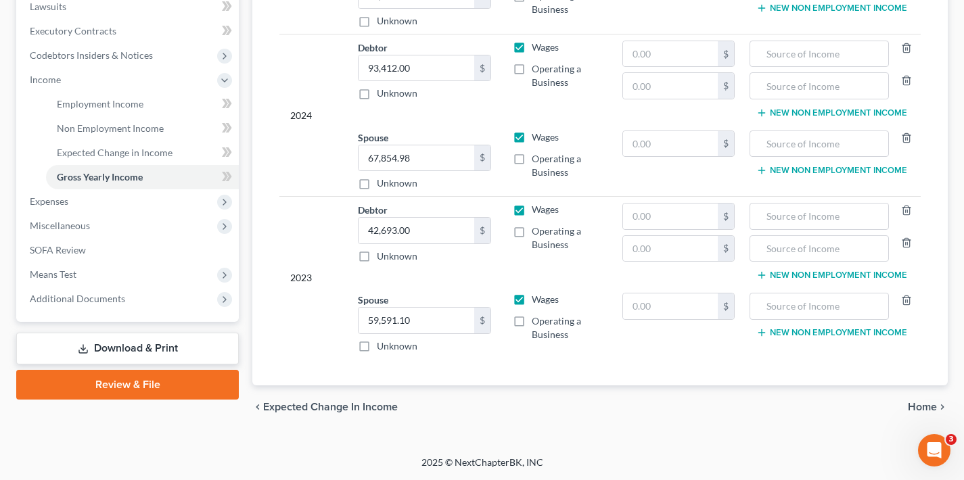
click at [919, 406] on span "Home" at bounding box center [922, 407] width 29 height 11
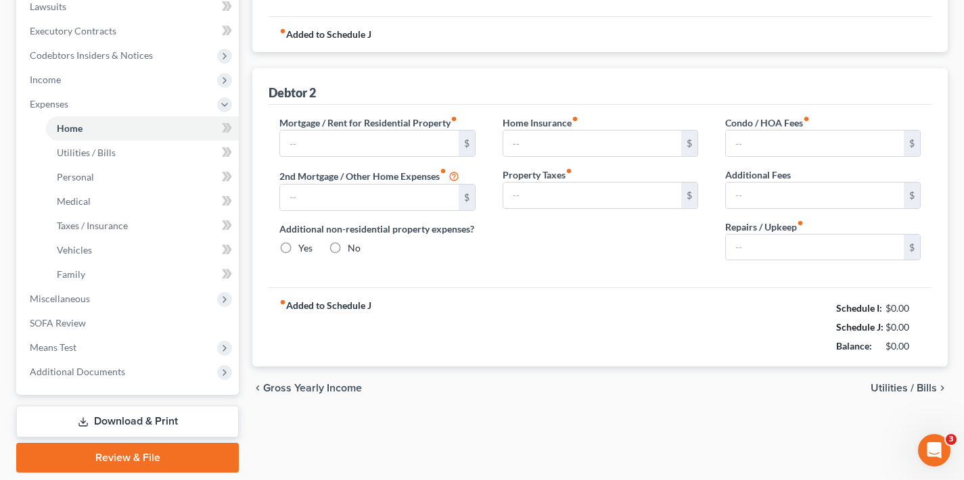
type input "1,500.00"
type input "0.00"
radio input "true"
type input "0.00"
type input "2,681.48"
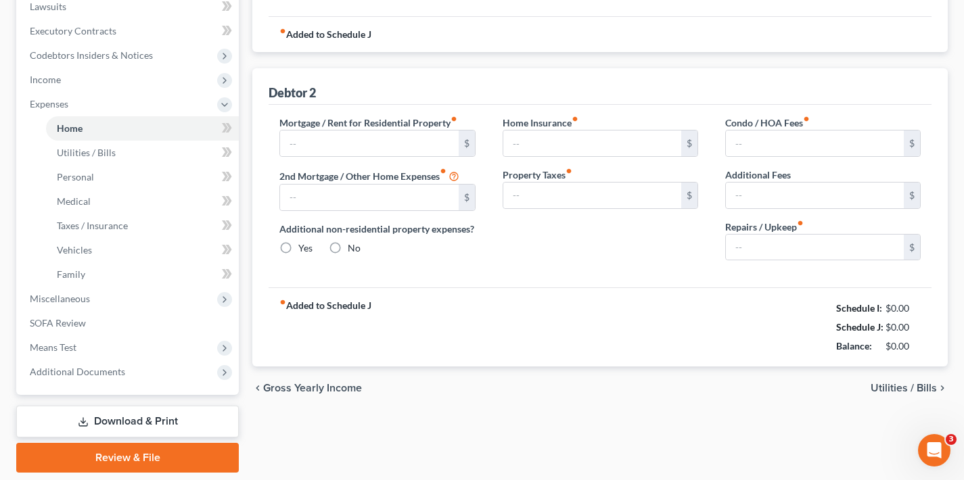
type input "0.00"
radio input "true"
type input "0.00"
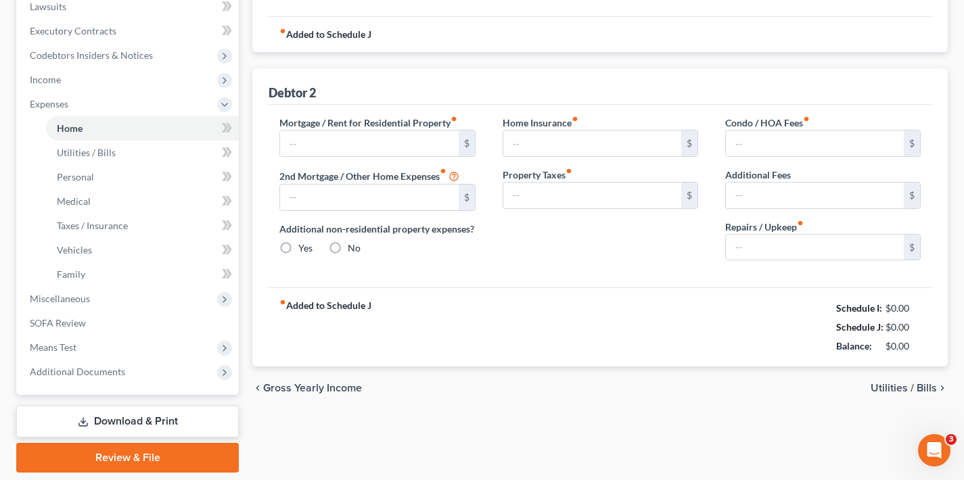
type input "0.00"
type input "250.00"
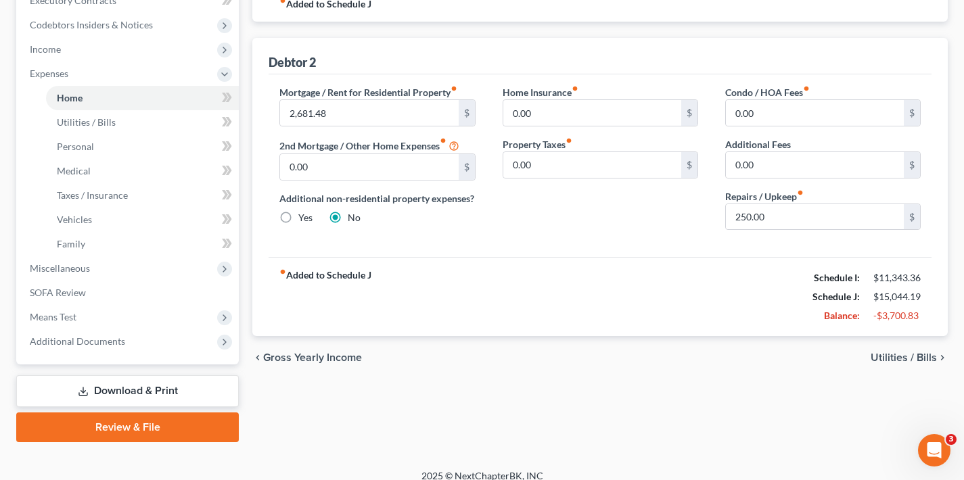
scroll to position [409, 0]
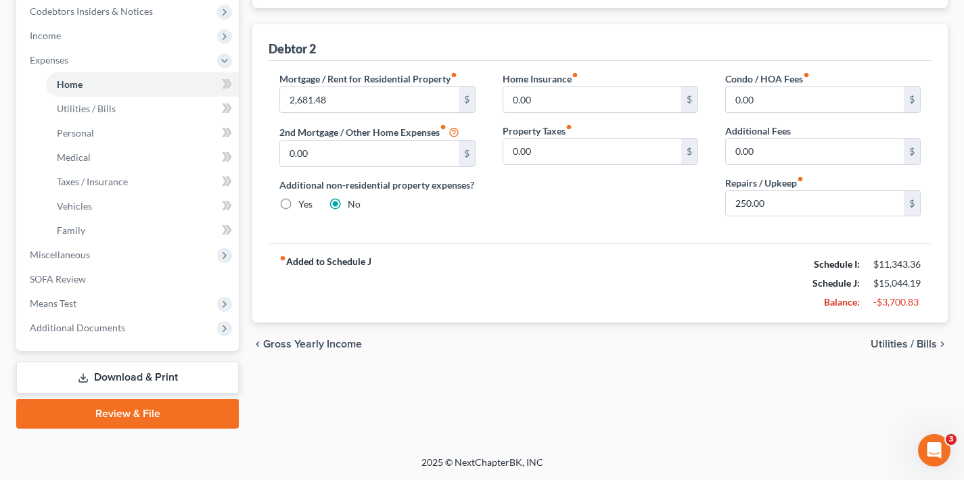
click at [902, 344] on span "Utilities / Bills" at bounding box center [904, 344] width 66 height 11
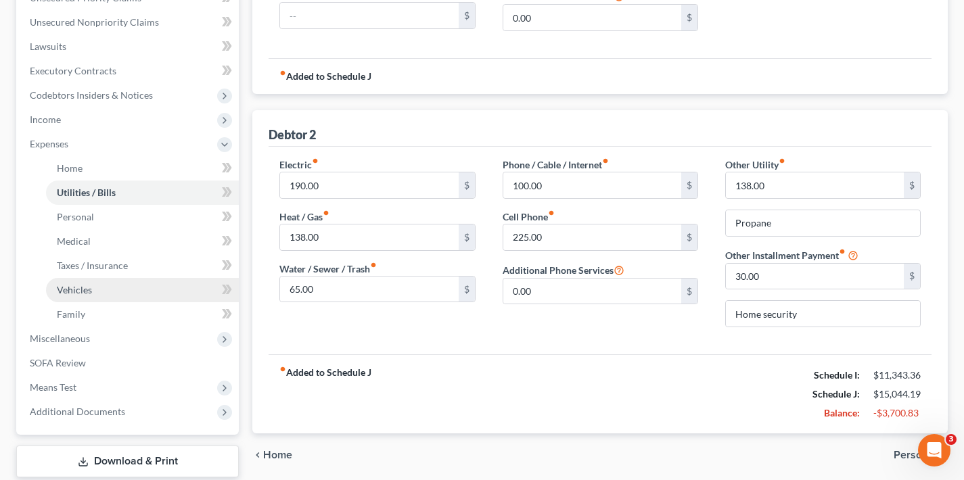
scroll to position [398, 0]
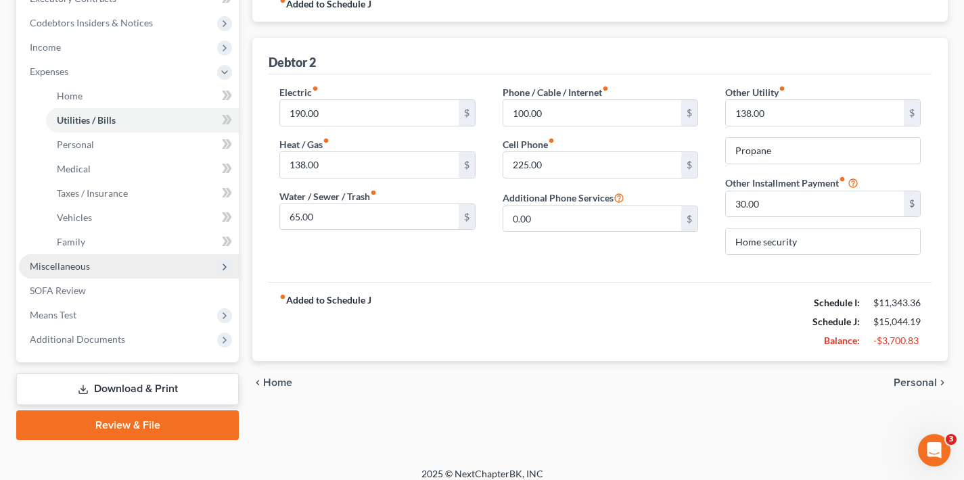
click at [102, 271] on span "Miscellaneous" at bounding box center [129, 266] width 220 height 24
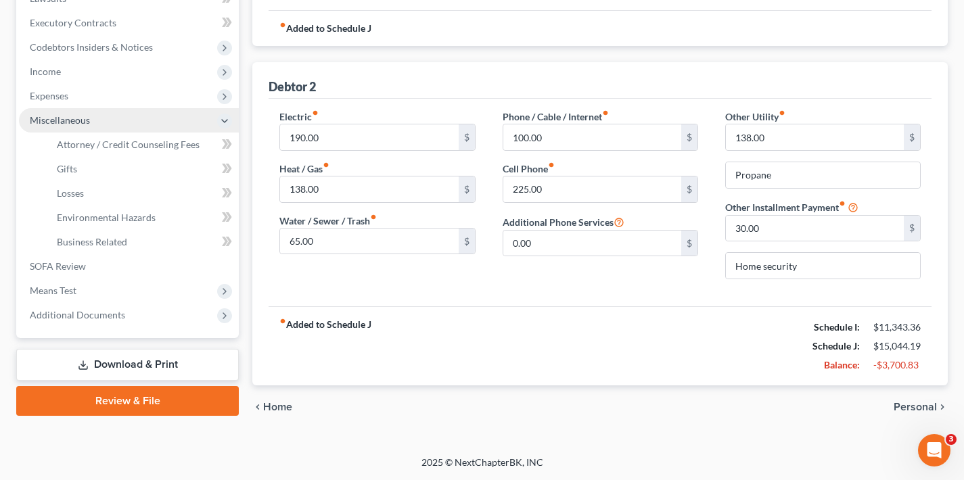
scroll to position [373, 0]
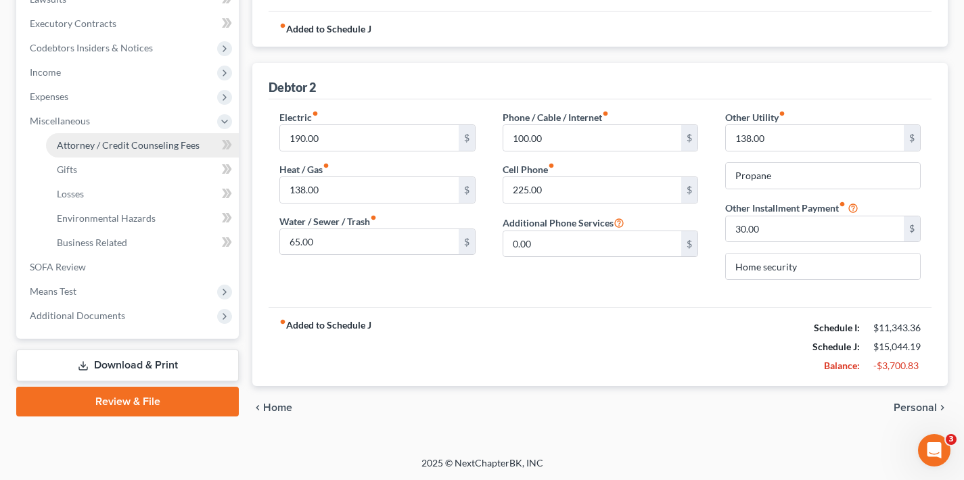
click at [120, 138] on link "Attorney / Credit Counseling Fees" at bounding box center [142, 145] width 193 height 24
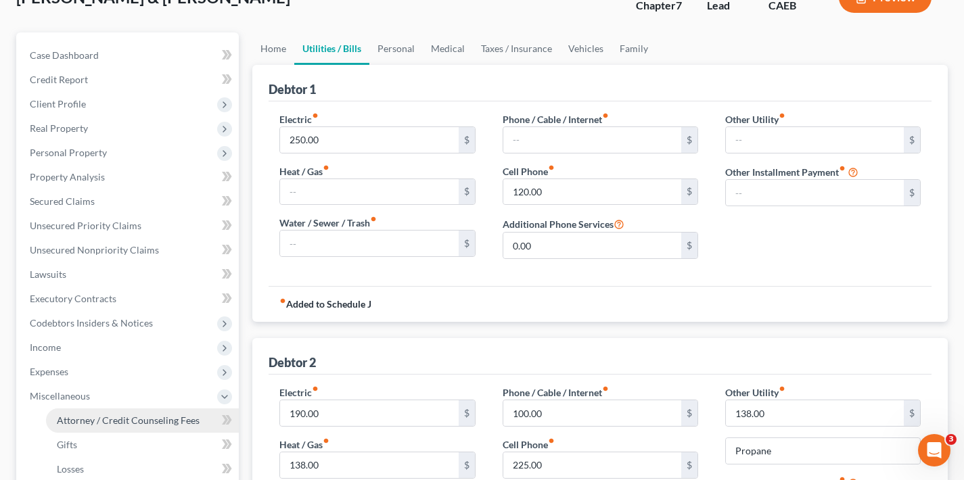
select select "0"
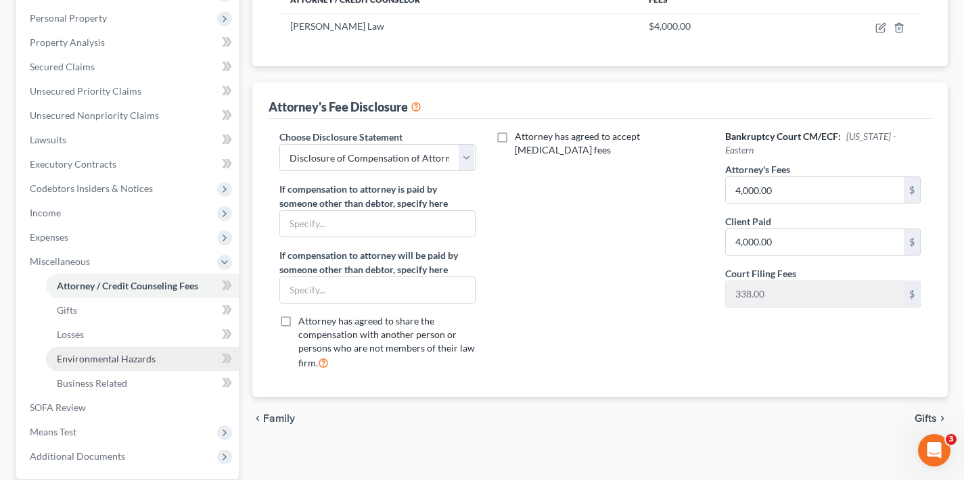
scroll to position [361, 0]
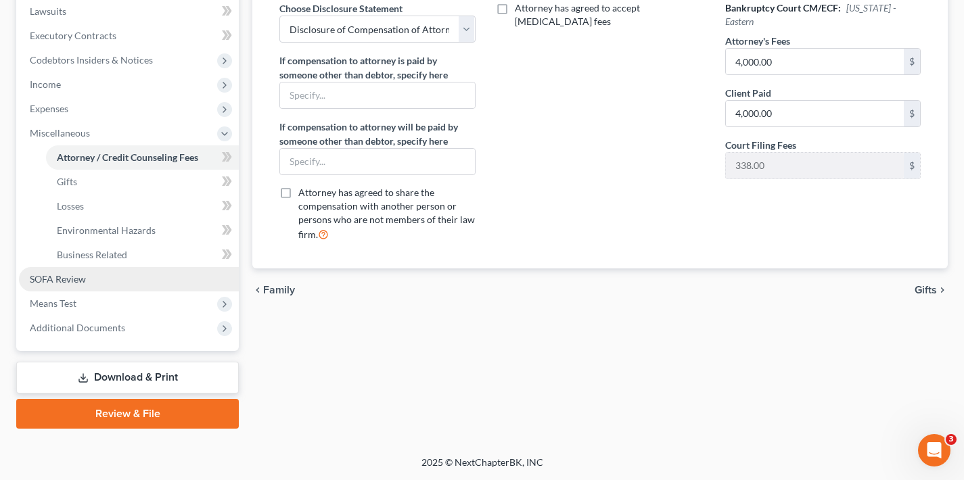
click at [123, 278] on link "SOFA Review" at bounding box center [129, 279] width 220 height 24
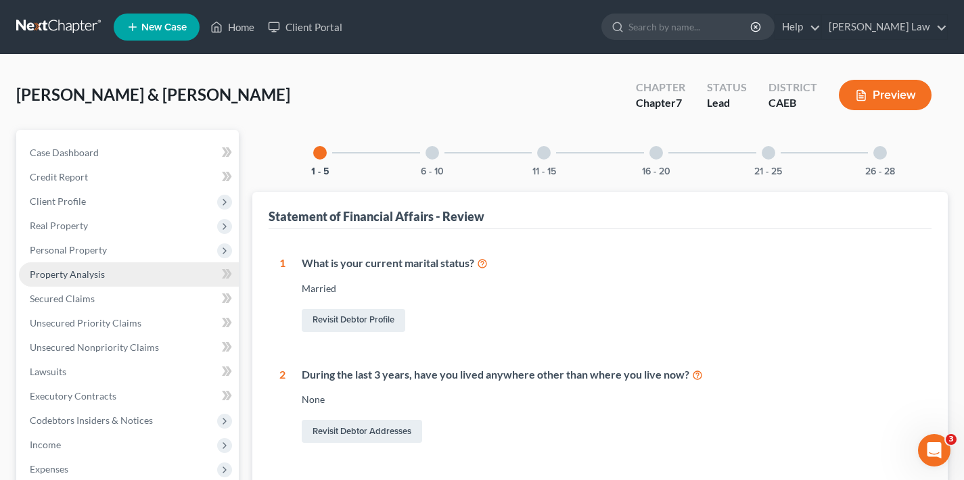
scroll to position [246, 0]
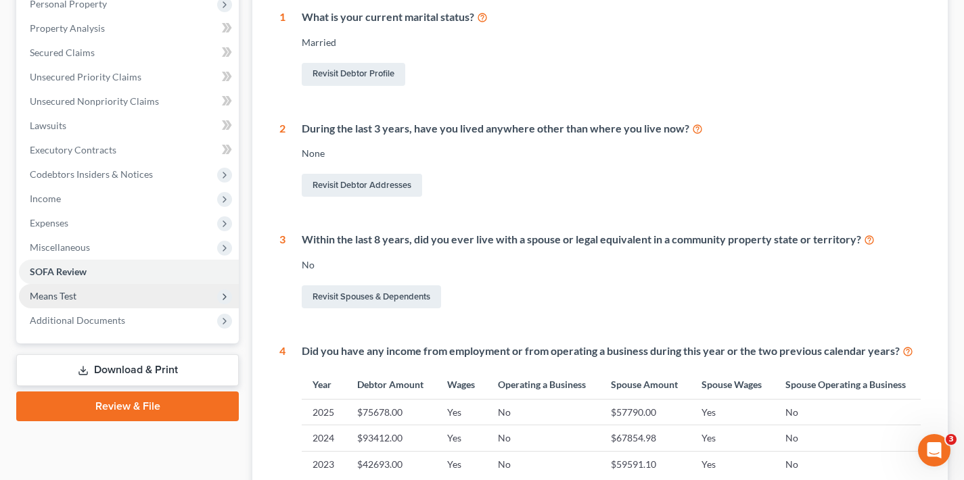
click at [98, 294] on span "Means Test" at bounding box center [129, 296] width 220 height 24
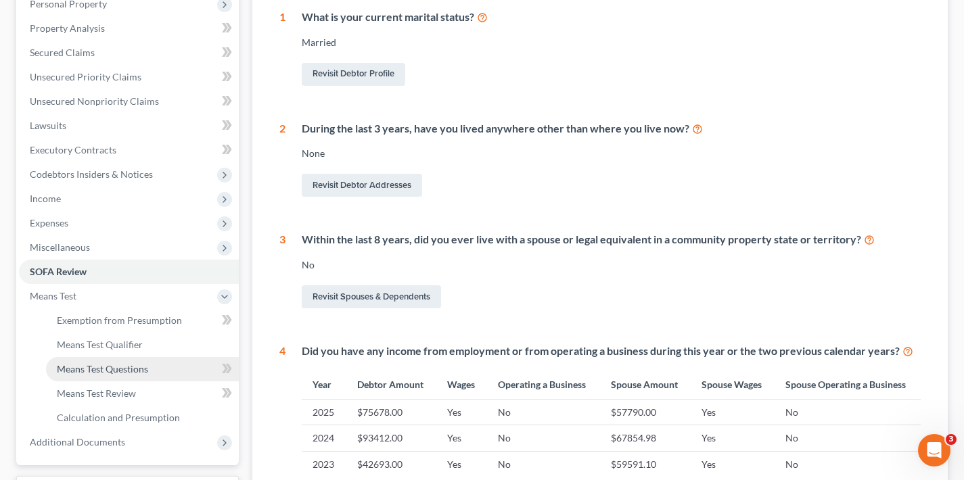
click at [128, 367] on span "Means Test Questions" at bounding box center [102, 369] width 91 height 12
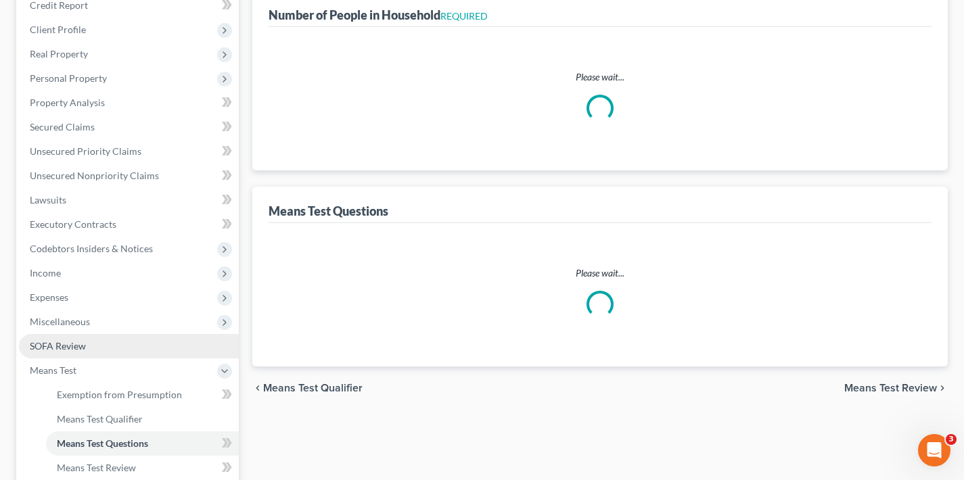
select select "0"
select select "60"
select select "1"
select select "60"
select select "2"
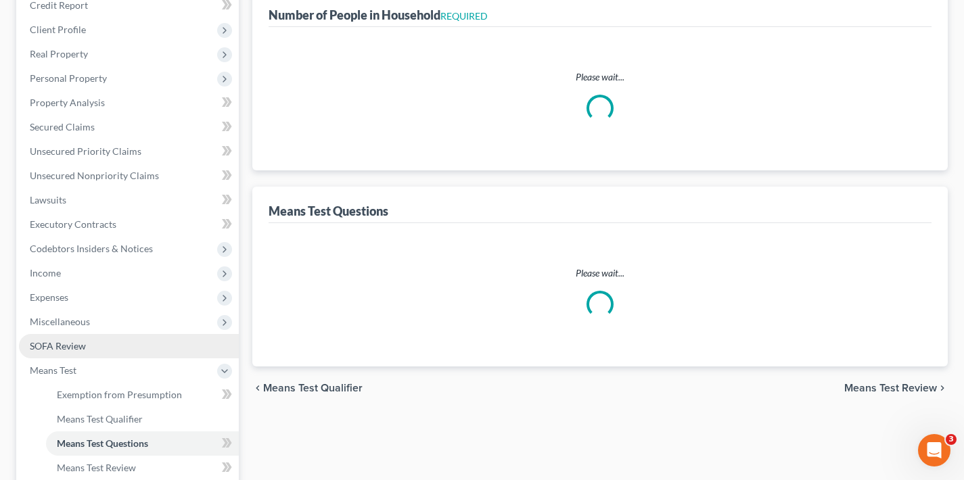
select select "2"
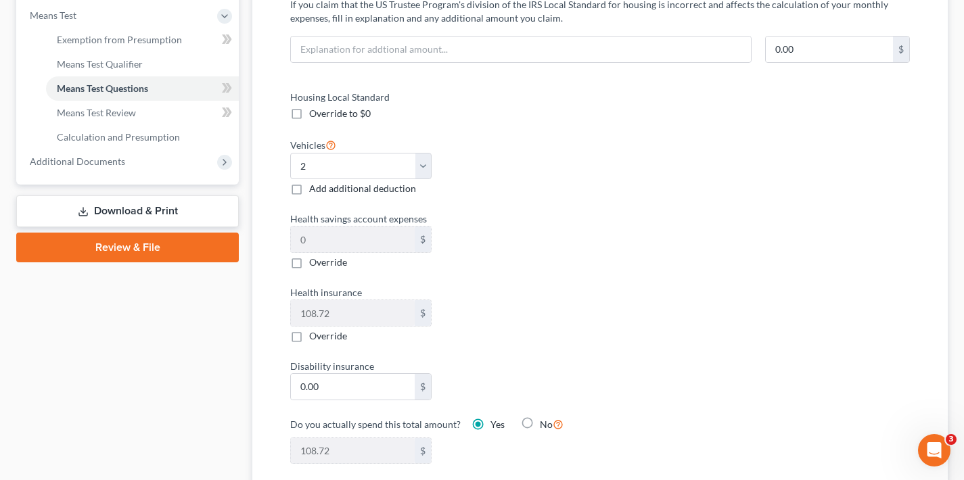
scroll to position [422, 0]
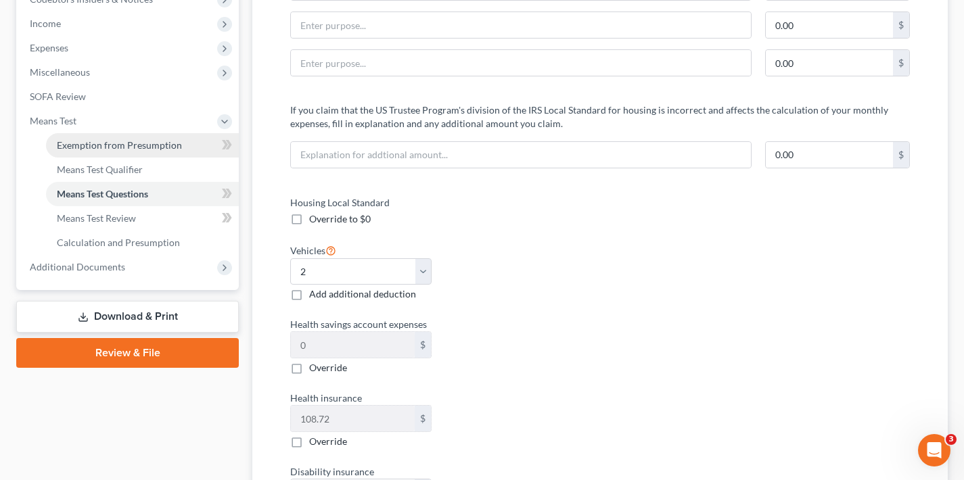
click at [149, 147] on span "Exemption from Presumption" at bounding box center [119, 145] width 125 height 12
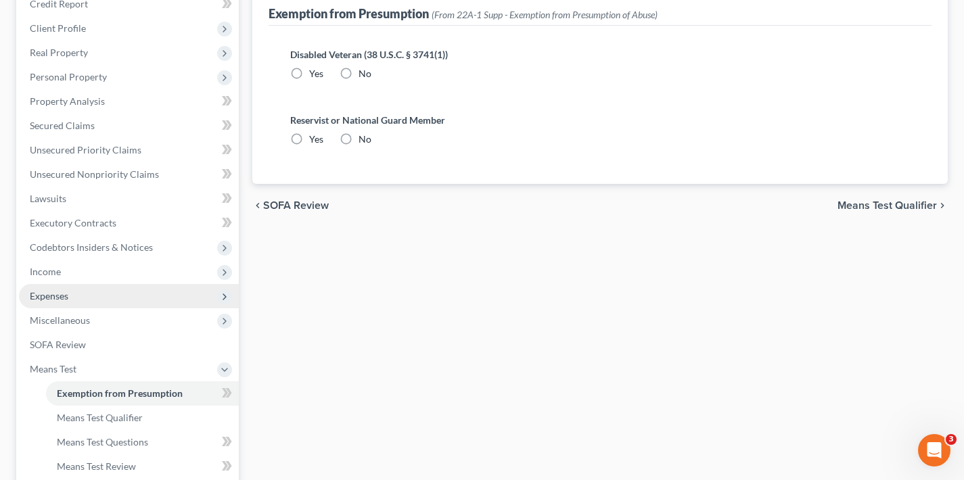
scroll to position [329, 0]
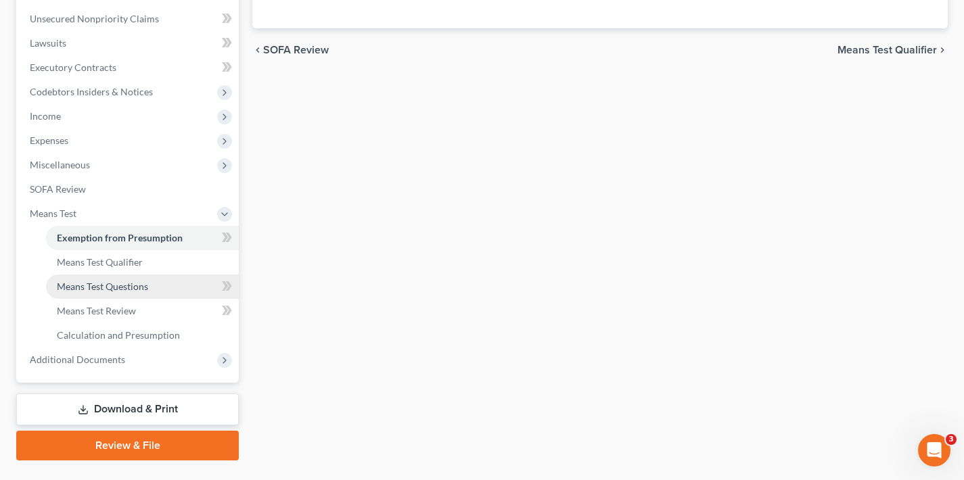
click at [116, 290] on span "Means Test Questions" at bounding box center [102, 287] width 91 height 12
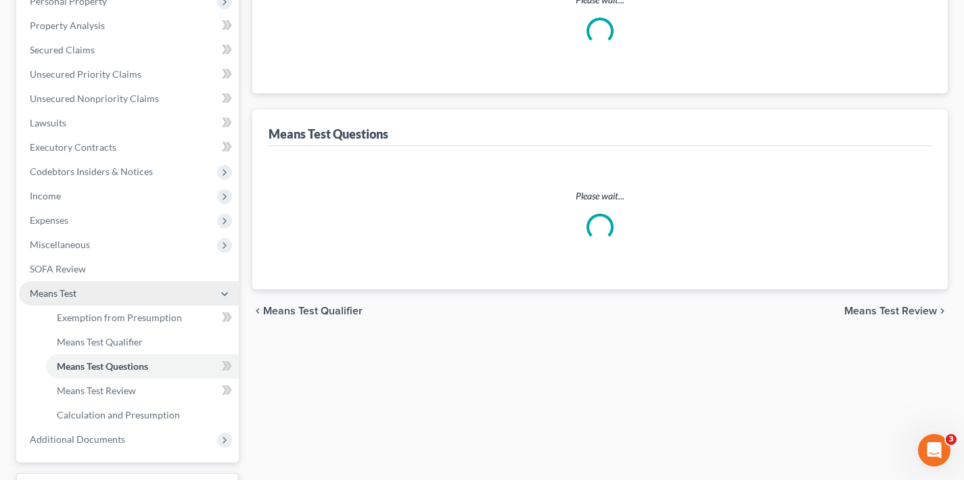
select select "0"
select select "60"
select select "1"
select select "60"
select select "2"
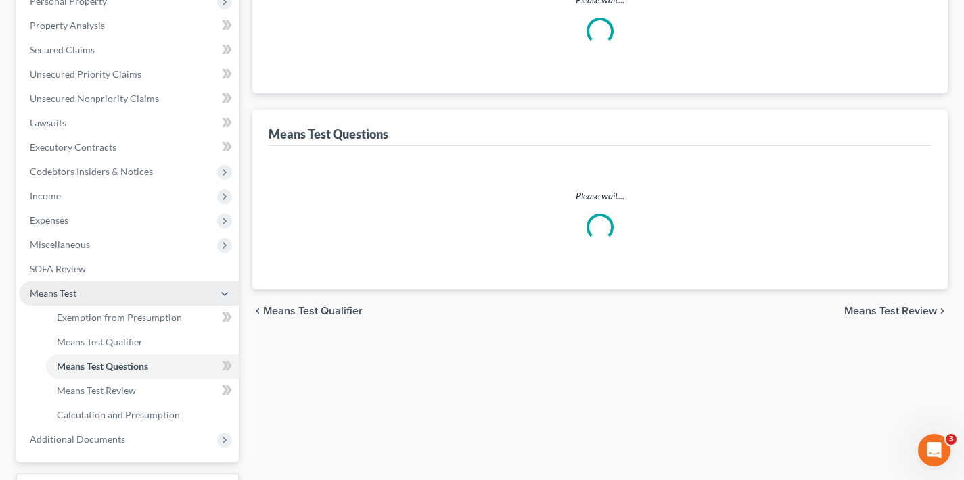
select select "2"
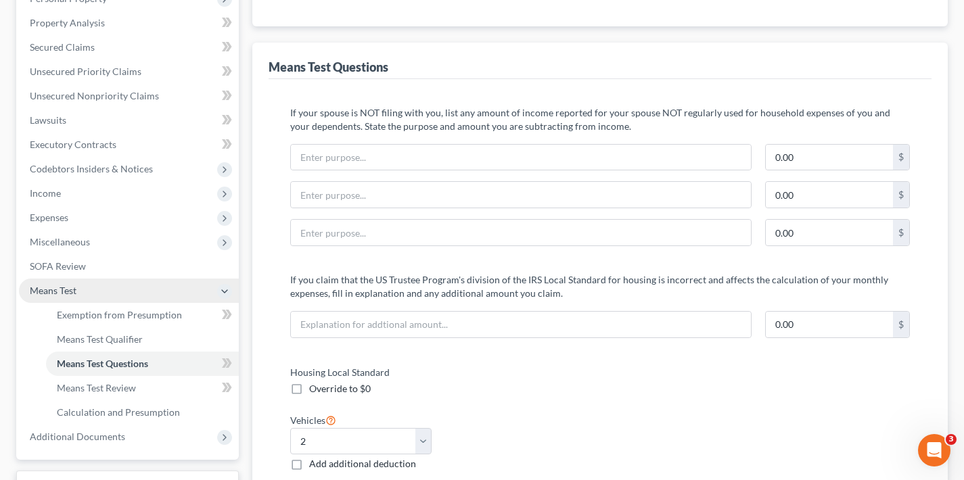
scroll to position [306, 0]
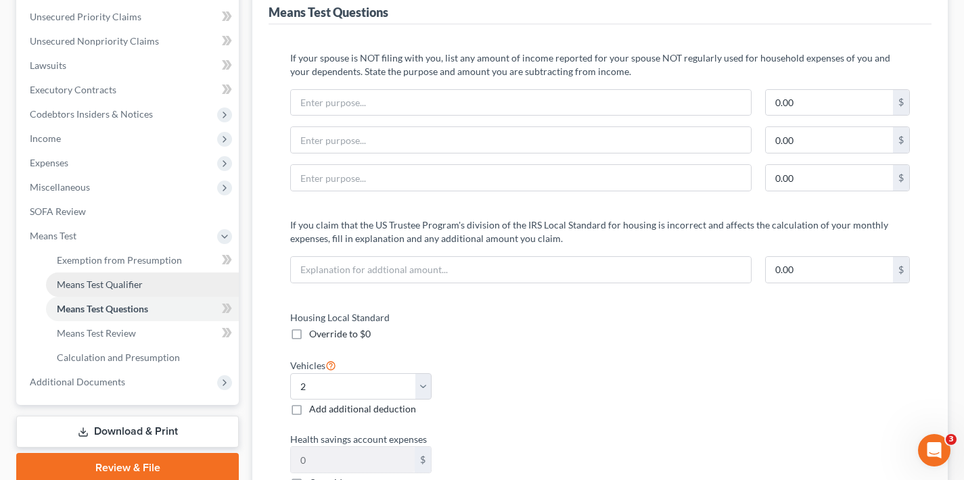
click at [122, 284] on span "Means Test Qualifier" at bounding box center [100, 285] width 86 height 12
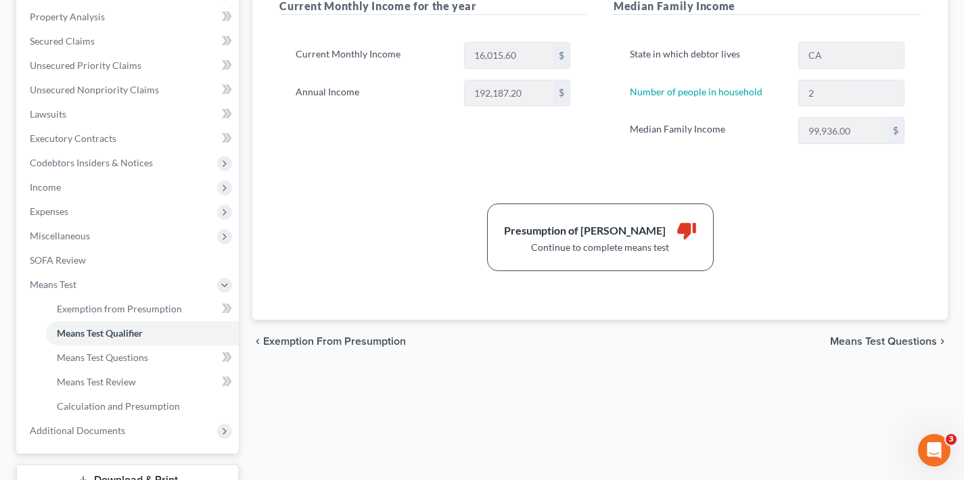
scroll to position [264, 0]
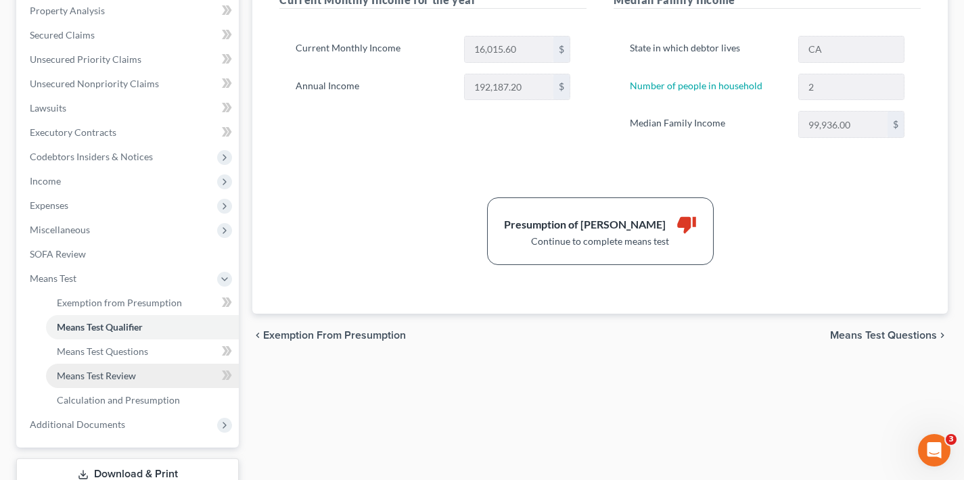
click at [145, 375] on link "Means Test Review" at bounding box center [142, 376] width 193 height 24
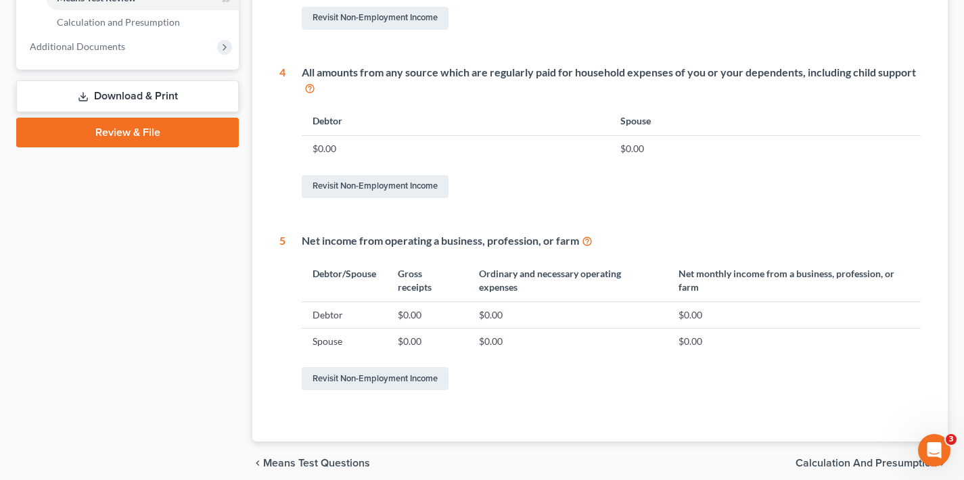
scroll to position [695, 0]
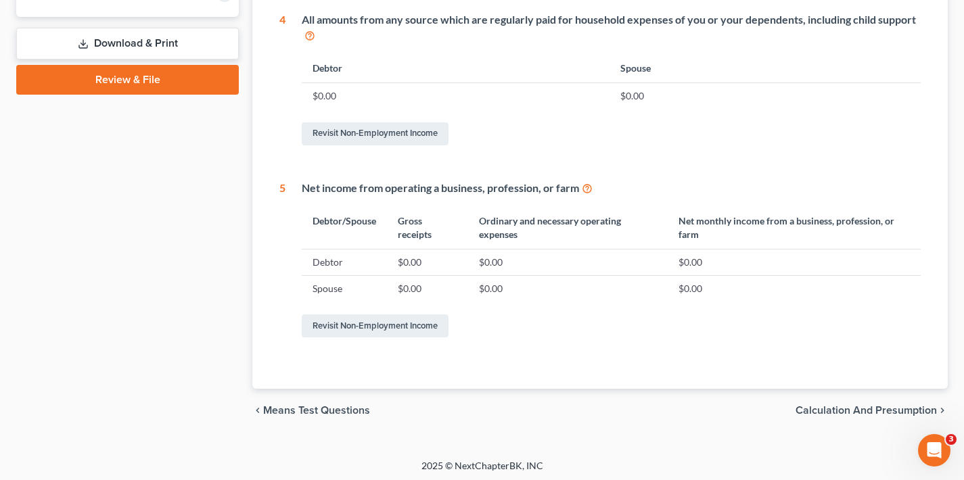
click at [858, 409] on span "Calculation and Presumption" at bounding box center [866, 410] width 141 height 11
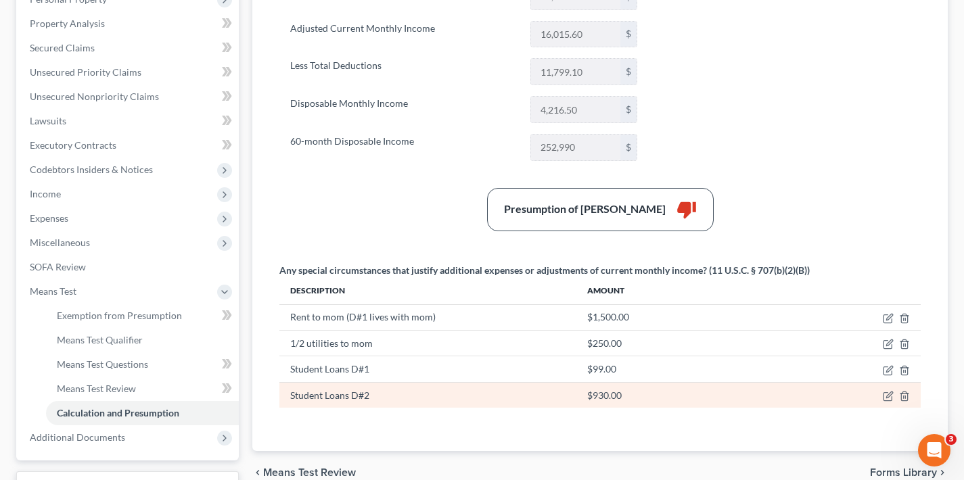
scroll to position [302, 0]
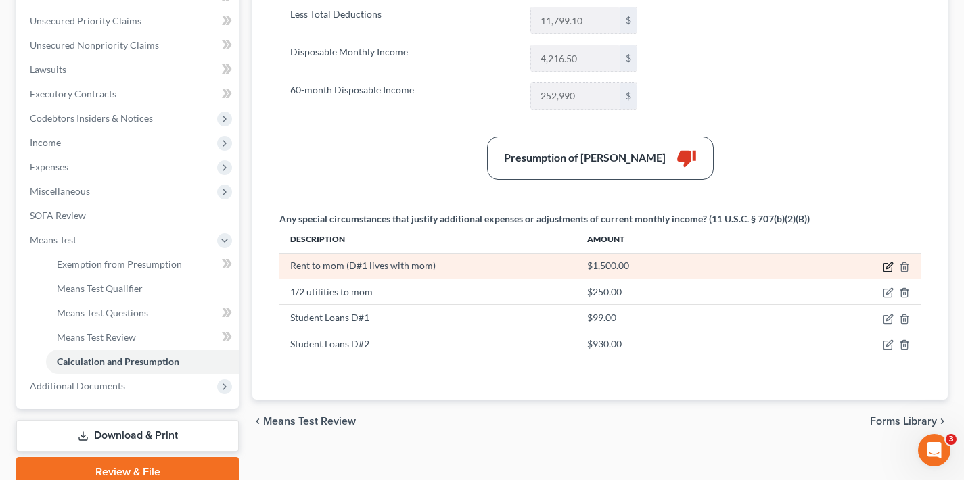
click at [888, 265] on icon "button" at bounding box center [888, 267] width 11 height 11
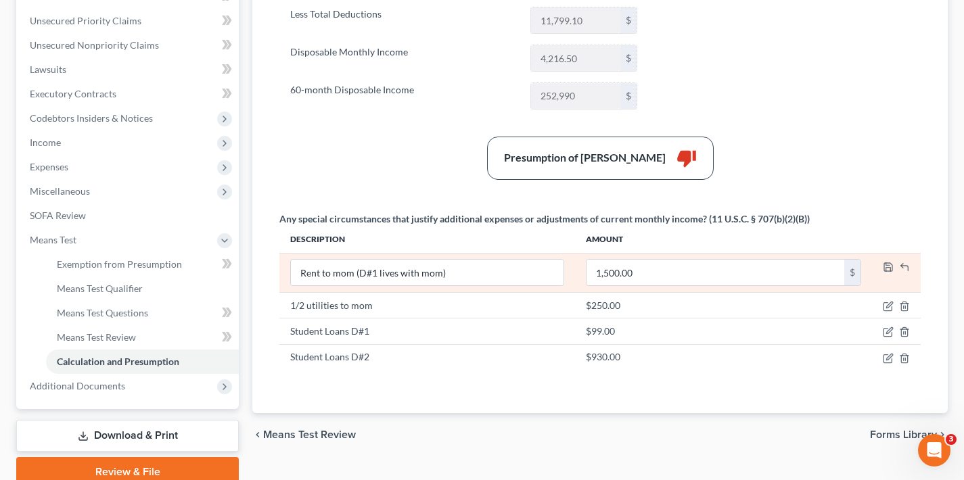
click at [871, 165] on div "Presumption of Abuse Arises thumb_down" at bounding box center [600, 158] width 655 height 43
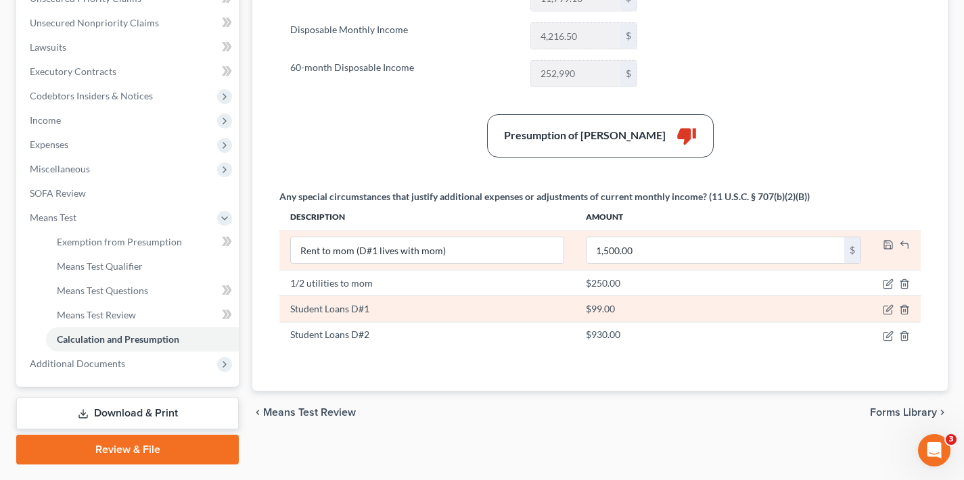
scroll to position [361, 0]
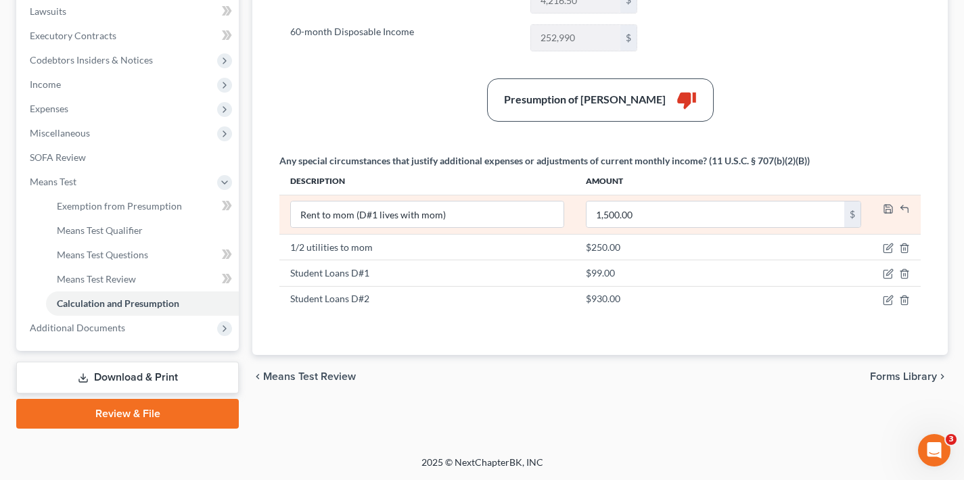
click at [833, 142] on div "Summary Current Monthly Income 16,015.60 $ Adjusted Current Monthly Income 16,0…" at bounding box center [600, 94] width 655 height 490
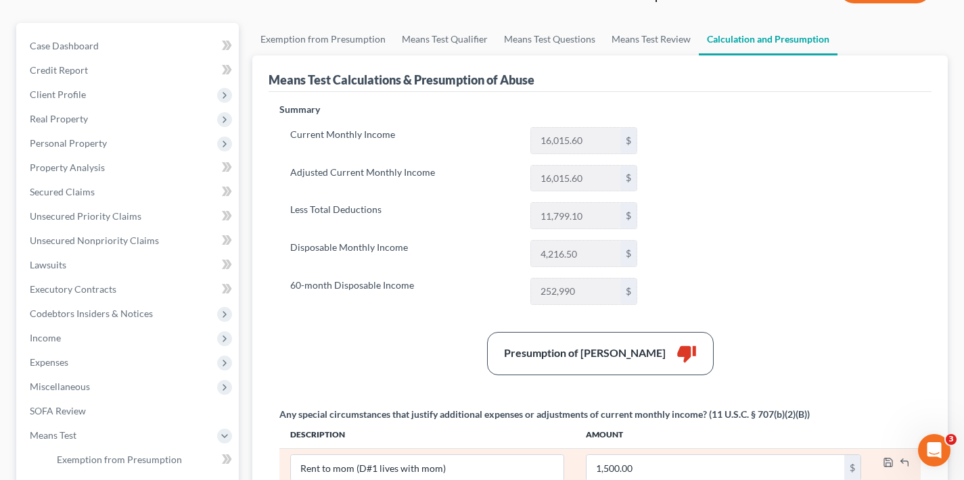
scroll to position [3, 0]
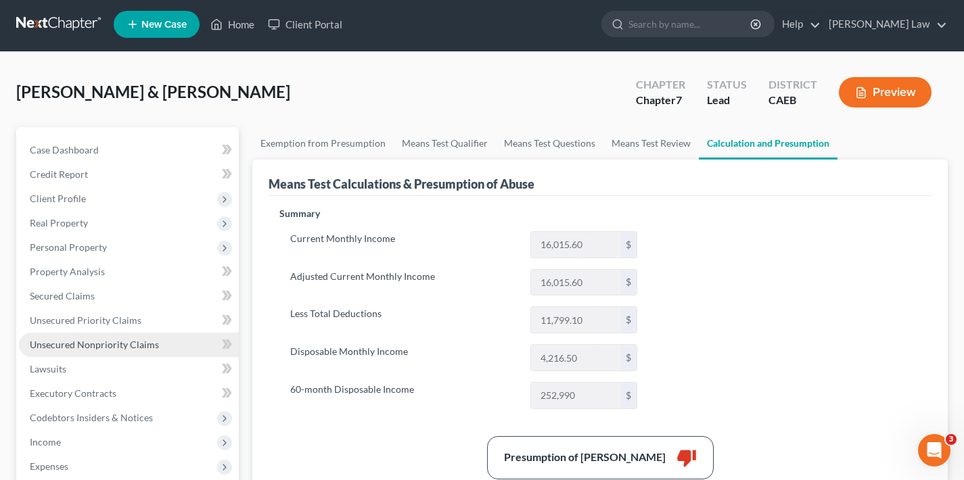
click at [93, 344] on span "Unsecured Nonpriority Claims" at bounding box center [94, 345] width 129 height 12
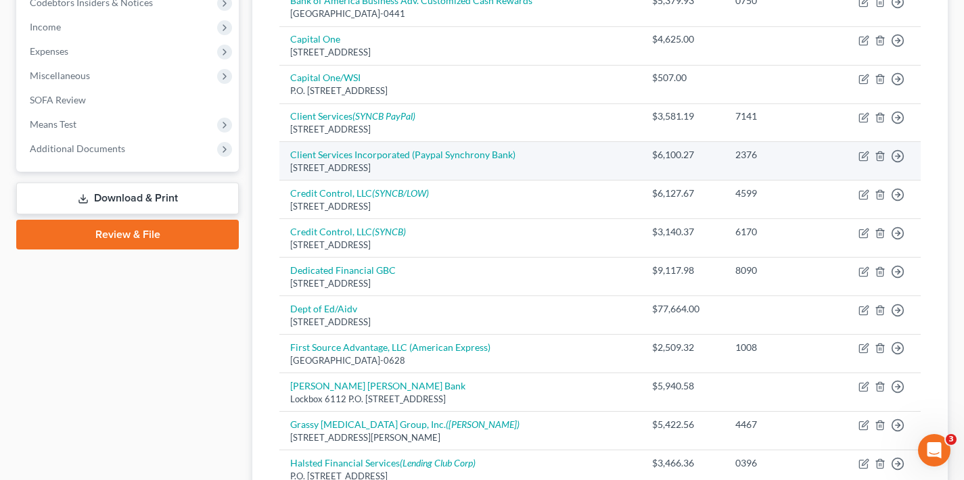
scroll to position [516, 0]
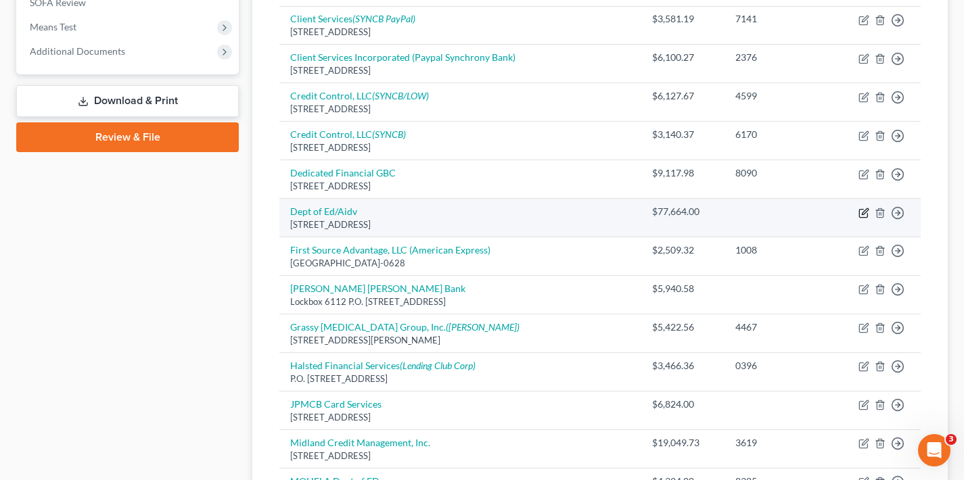
click at [861, 208] on icon "button" at bounding box center [864, 213] width 11 height 11
select select "45"
select select "17"
select select "1"
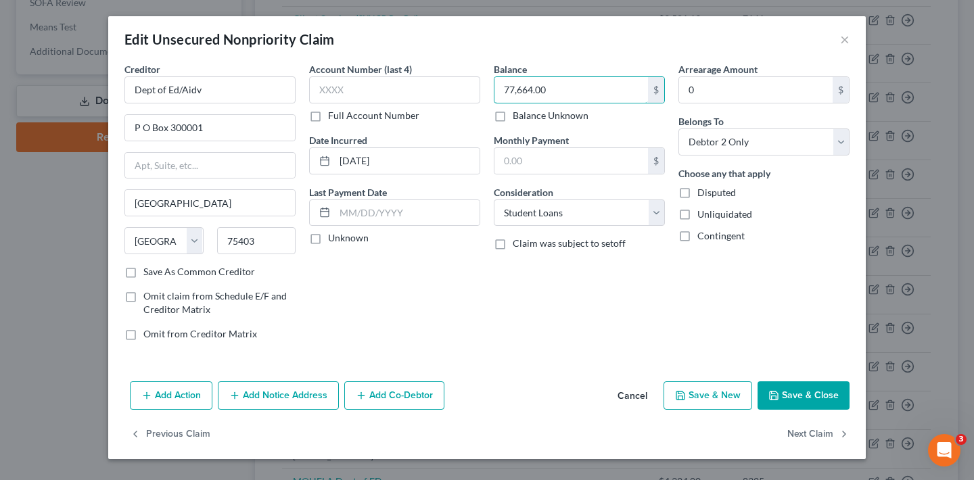
drag, startPoint x: 558, startPoint y: 91, endPoint x: 484, endPoint y: 89, distance: 74.5
click at [484, 89] on div "Creditor * Dept of Ed/Aidv P O Box 300001 [GEOGRAPHIC_DATA] [US_STATE][GEOGRAPH…" at bounding box center [487, 207] width 739 height 290
type input "79,243.30"
click at [834, 395] on button "Save & Close" at bounding box center [804, 396] width 92 height 28
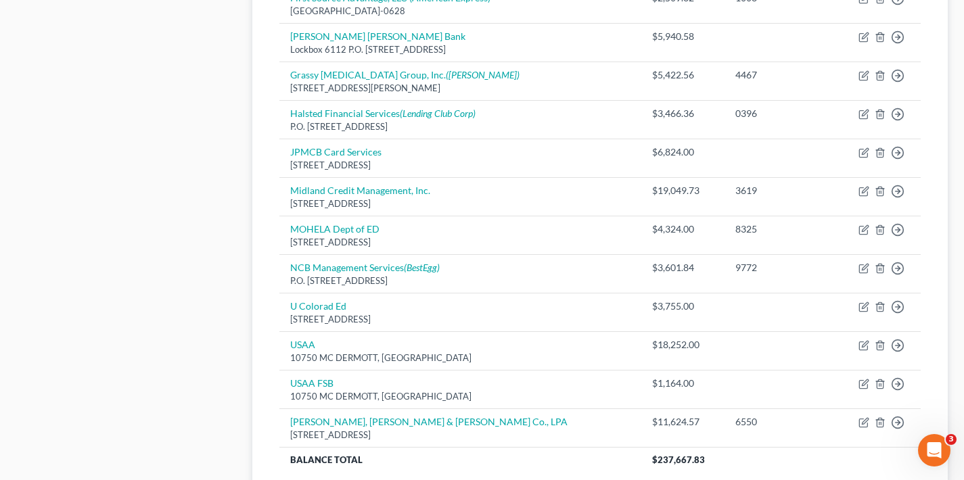
scroll to position [771, 0]
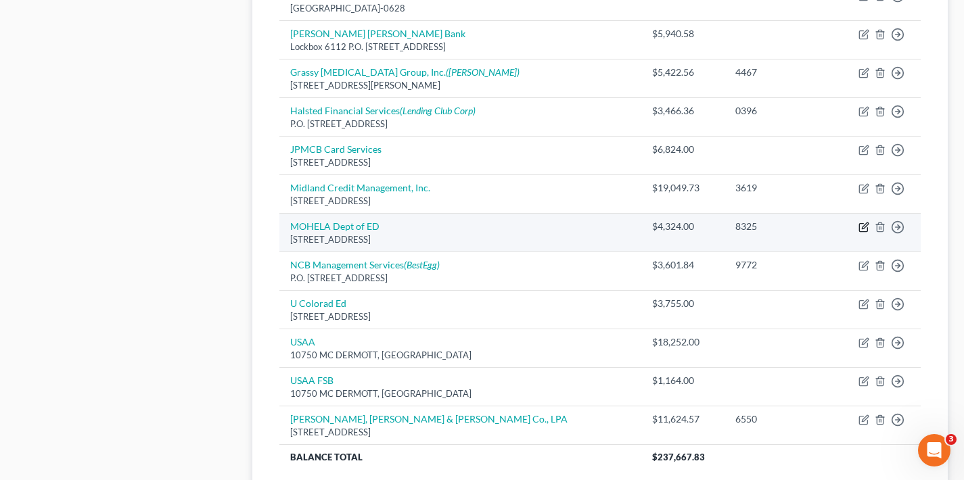
click at [863, 223] on icon "button" at bounding box center [865, 226] width 6 height 6
select select "26"
select select "17"
select select "0"
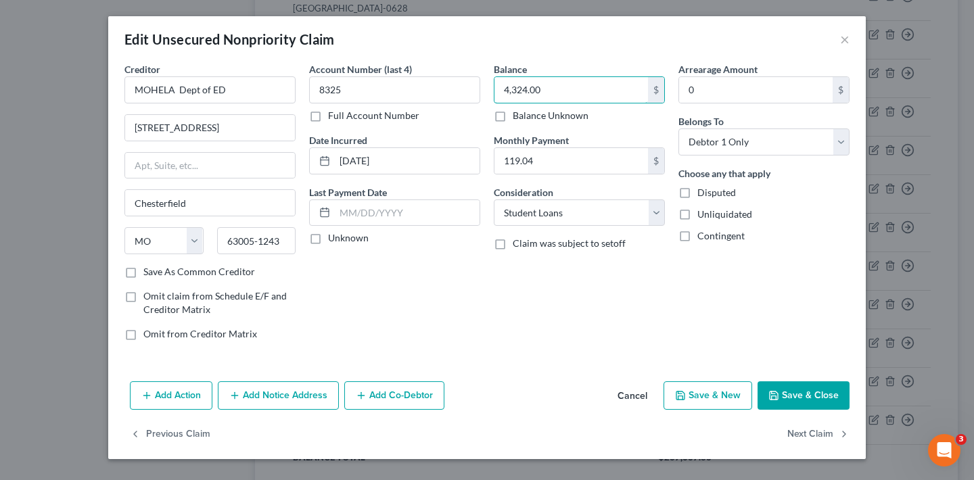
drag, startPoint x: 549, startPoint y: 91, endPoint x: 488, endPoint y: 89, distance: 60.9
click at [488, 89] on div "Balance 4,324.00 $ Balance Unknown Balance Undetermined 4,324.00 $ Balance Unkn…" at bounding box center [579, 207] width 185 height 290
click at [813, 390] on button "Save & Close" at bounding box center [804, 396] width 92 height 28
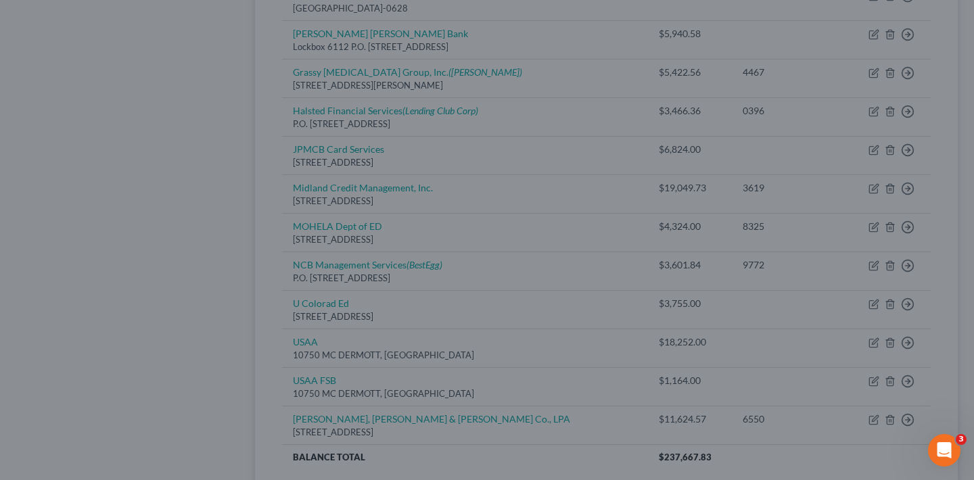
type input "4,174.00"
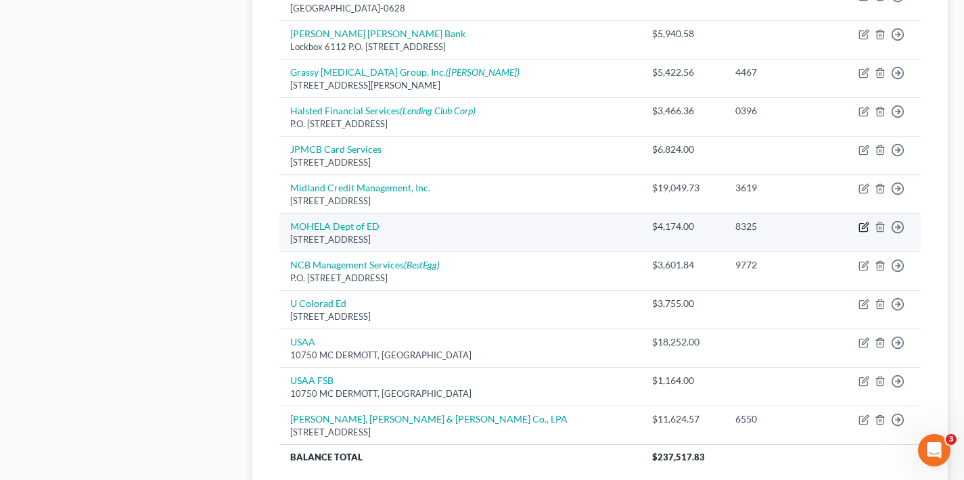
click at [867, 223] on icon "button" at bounding box center [865, 226] width 6 height 6
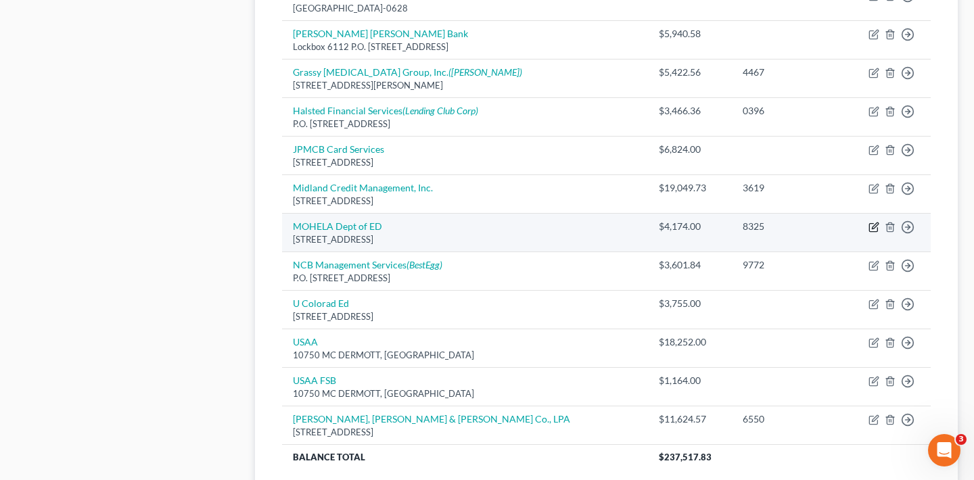
select select "26"
select select "17"
select select "0"
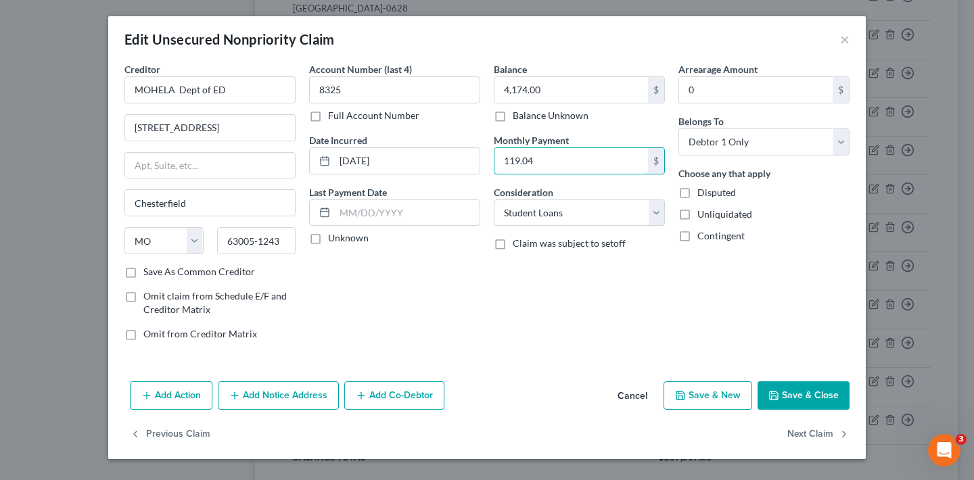
drag, startPoint x: 547, startPoint y: 160, endPoint x: 484, endPoint y: 160, distance: 62.2
click at [484, 160] on div "Creditor * MOHELA Dept of ED [GEOGRAPHIC_DATA] [GEOGRAPHIC_DATA] [US_STATE] AK …" at bounding box center [487, 207] width 739 height 290
type input "99.49"
click at [806, 394] on button "Save & Close" at bounding box center [804, 396] width 92 height 28
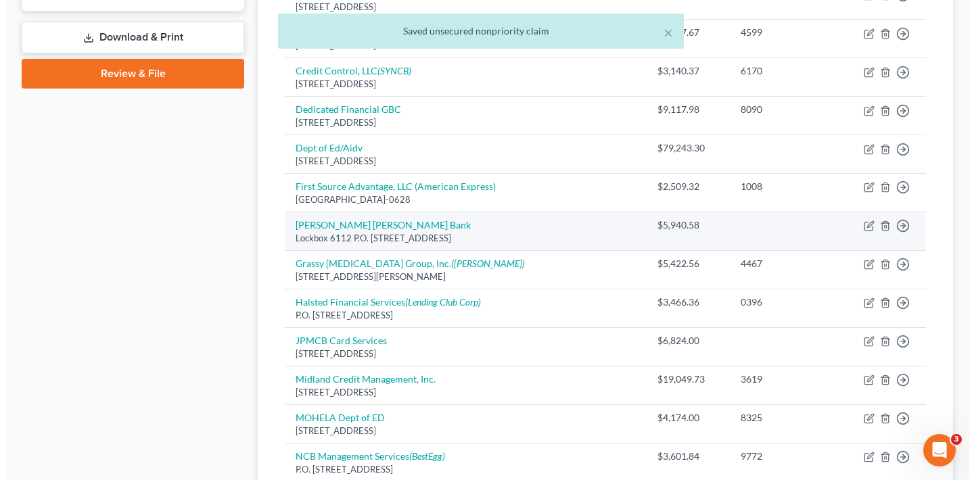
scroll to position [576, 0]
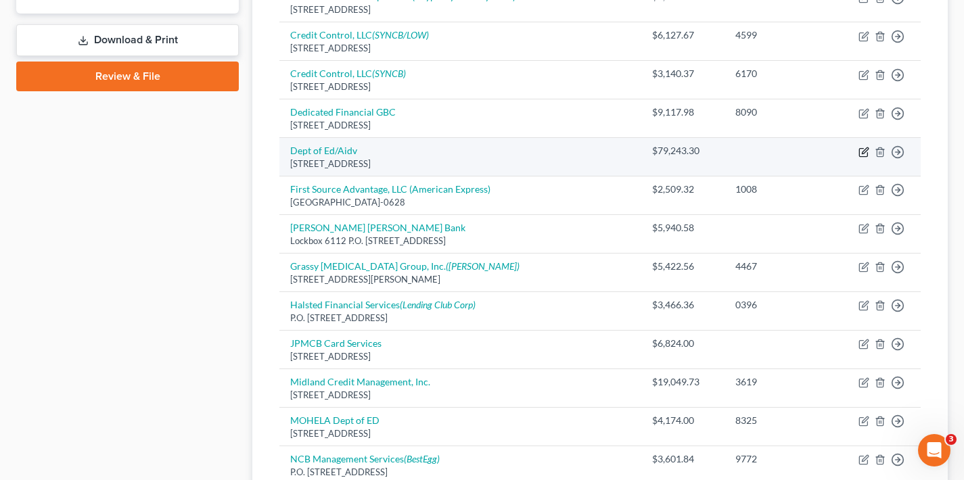
click at [864, 147] on icon "button" at bounding box center [864, 152] width 11 height 11
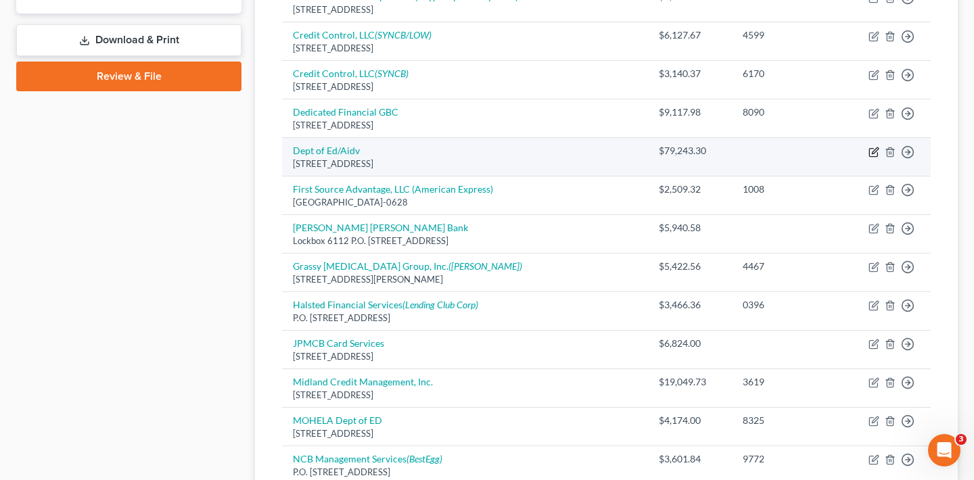
select select "45"
select select "17"
select select "1"
